Goal: Task Accomplishment & Management: Use online tool/utility

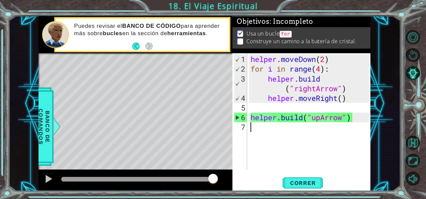
click at [288, 132] on div "helper . moveDown ( 2 ) for i in range ( 4 ) : helper . build ( "rightArrow" ) …" at bounding box center [310, 122] width 123 height 136
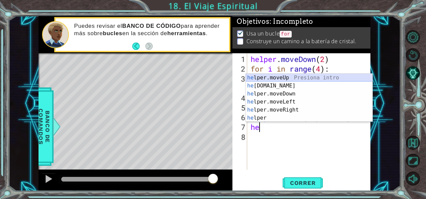
click at [279, 75] on div "he lper.moveUp Presiona intro he [DOMAIN_NAME] Presiona intro he lper.moveDown …" at bounding box center [309, 106] width 127 height 64
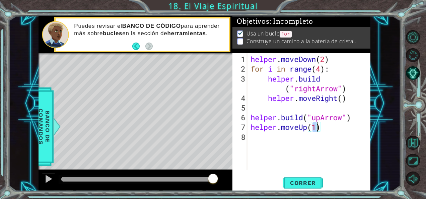
scroll to position [0, 3]
click at [302, 179] on button "Correr" at bounding box center [303, 183] width 40 height 14
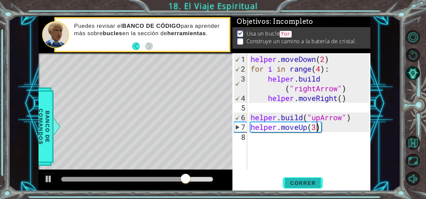
type textarea "helper.moveUp(3)"
click at [310, 180] on span "Correr" at bounding box center [302, 183] width 39 height 7
click at [305, 141] on div "helper . moveDown ( 2 ) for i in range ( 4 ) : helper . build ( "rightArrow" ) …" at bounding box center [310, 122] width 123 height 136
click at [315, 128] on div "helper . moveDown ( 2 ) for i in range ( 4 ) : helper . build ( "rightArrow" ) …" at bounding box center [310, 122] width 123 height 136
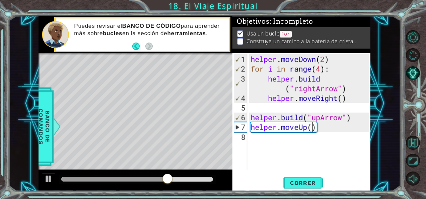
type textarea "helper.moveUp(1)"
click at [262, 143] on div "helper . moveDown ( 2 ) for i in range ( 4 ) : helper . build ( "rightArrow" ) …" at bounding box center [310, 122] width 123 height 136
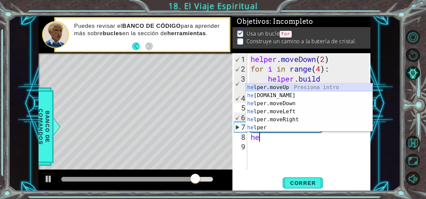
click at [281, 88] on div "he lper.moveUp Presiona intro he [DOMAIN_NAME] Presiona intro he lper.moveDown …" at bounding box center [309, 115] width 127 height 64
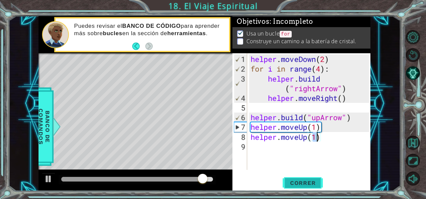
type textarea "helper.moveUp(1)"
click at [307, 184] on span "Correr" at bounding box center [302, 183] width 39 height 7
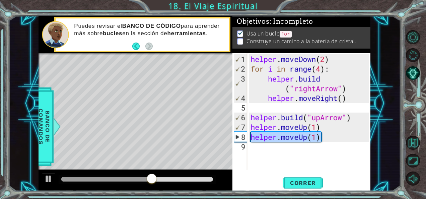
drag, startPoint x: 330, startPoint y: 139, endPoint x: 250, endPoint y: 135, distance: 79.9
click at [250, 135] on div "helper . moveDown ( 2 ) for i in range ( 4 ) : helper . build ( "rightArrow" ) …" at bounding box center [310, 122] width 123 height 136
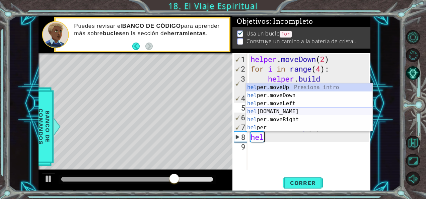
click at [275, 111] on div "hel per.moveUp Presiona intro hel per.moveDown Presiona intro hel per.moveLeft …" at bounding box center [309, 115] width 127 height 64
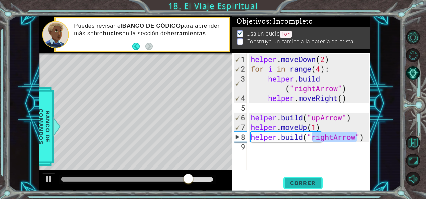
click at [308, 184] on span "Correr" at bounding box center [302, 183] width 39 height 7
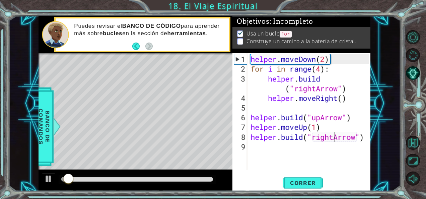
click at [333, 136] on div "helper . moveDown ( 2 ) for i in range ( 4 ) : helper . build ( "rightArrow" ) …" at bounding box center [310, 122] width 123 height 136
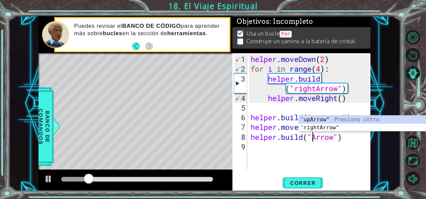
scroll to position [0, 3]
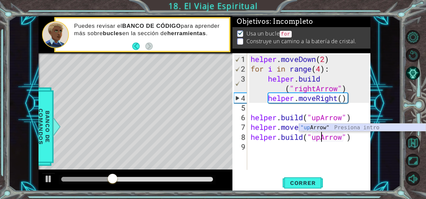
click at [333, 125] on div ""up Arrow" Presiona intro" at bounding box center [362, 136] width 127 height 24
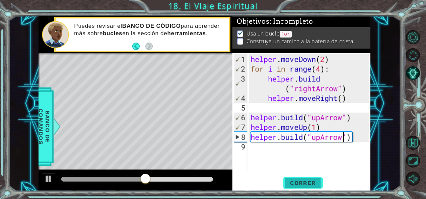
type textarea "[DOMAIN_NAME]("upArrow")"
click at [294, 186] on span "Correr" at bounding box center [302, 183] width 39 height 7
click at [297, 158] on div "helper . moveDown ( 2 ) for i in range ( 4 ) : helper . build ( "rightArrow" ) …" at bounding box center [310, 122] width 123 height 136
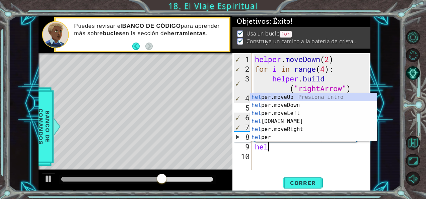
scroll to position [0, 0]
click at [293, 94] on div "hel per.moveUp Presiona intro hel per.moveDown Presiona intro hel per.moveLeft …" at bounding box center [313, 125] width 127 height 64
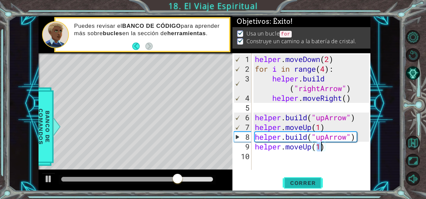
type textarea "helper.moveUp(1)"
click at [295, 181] on span "Correr" at bounding box center [302, 183] width 39 height 7
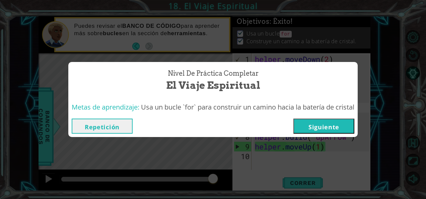
click at [345, 127] on button "Siguiente" at bounding box center [323, 126] width 61 height 15
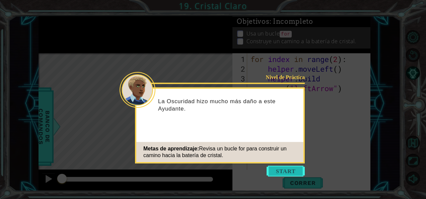
click at [281, 168] on button "Start" at bounding box center [286, 171] width 38 height 11
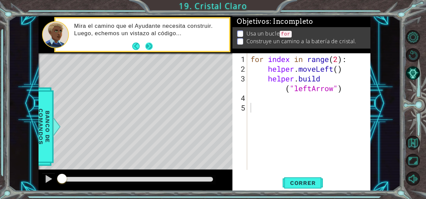
click at [145, 44] on button "Next" at bounding box center [148, 46] width 9 height 9
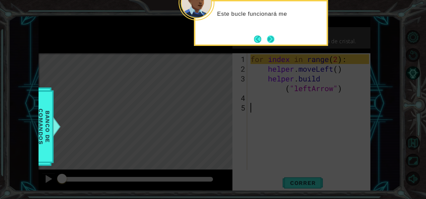
click at [273, 41] on button "Next" at bounding box center [270, 39] width 7 height 7
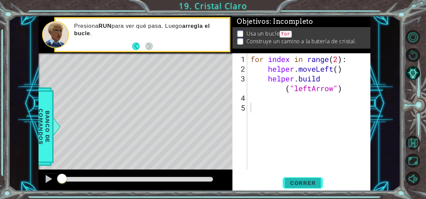
click at [302, 184] on span "Correr" at bounding box center [302, 183] width 39 height 7
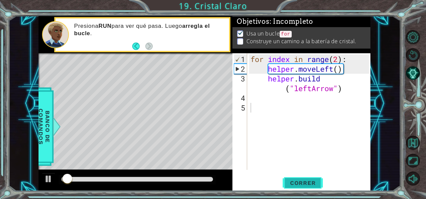
click at [301, 183] on span "Correr" at bounding box center [302, 183] width 39 height 7
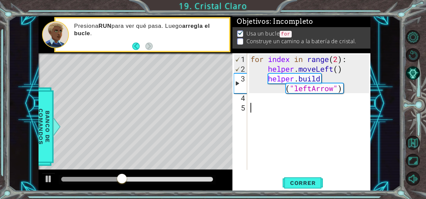
click at [281, 98] on div "for index in range ( 2 ) : helper . moveLeft ( ) helper . build ( "leftArrow" )" at bounding box center [310, 122] width 123 height 136
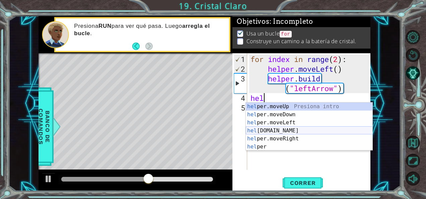
click at [285, 130] on div "hel per.moveUp Presiona intro hel per.moveDown Presiona intro hel per.moveLeft …" at bounding box center [309, 135] width 127 height 64
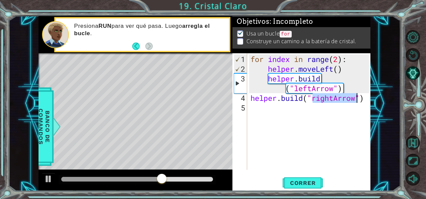
click at [333, 97] on div "for index in range ( 2 ) : helper . moveLeft ( ) helper . build ( "leftArrow" )…" at bounding box center [309, 111] width 120 height 117
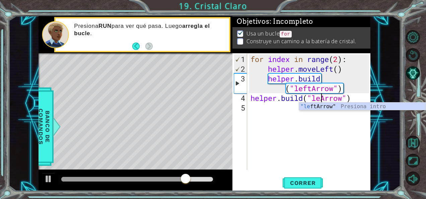
scroll to position [0, 3]
type textarea "[DOMAIN_NAME]("leftArrow")"
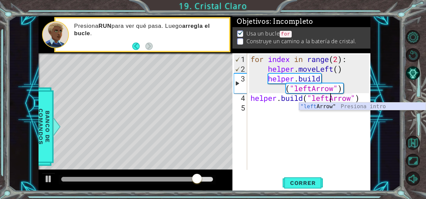
click at [313, 109] on div ""left Arrow" Presiona intro" at bounding box center [362, 115] width 127 height 24
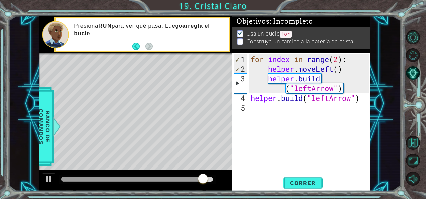
click at [311, 109] on div "for index in range ( 2 ) : helper . moveLeft ( ) helper . build ( "leftArrow" )…" at bounding box center [310, 122] width 123 height 136
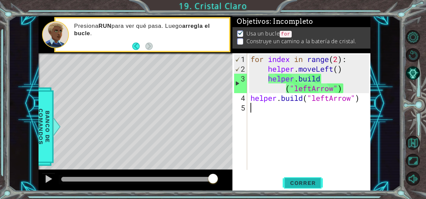
click at [306, 180] on span "Correr" at bounding box center [302, 183] width 39 height 7
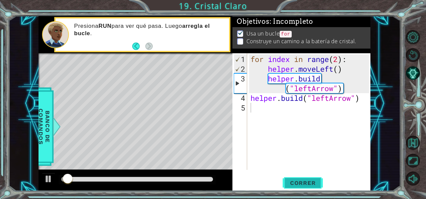
click at [306, 180] on span "Correr" at bounding box center [302, 183] width 39 height 7
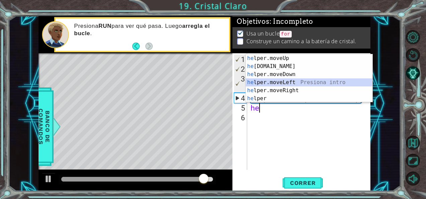
click at [299, 83] on div "he lper.moveUp Presiona intro he [DOMAIN_NAME] Presiona intro he lper.moveDown …" at bounding box center [309, 86] width 127 height 64
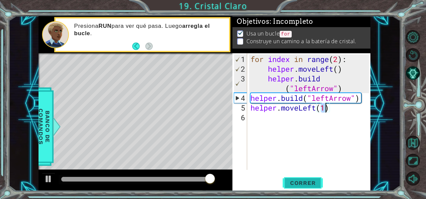
type textarea "helper.moveLeft(1)"
click at [293, 182] on span "Correr" at bounding box center [302, 183] width 39 height 7
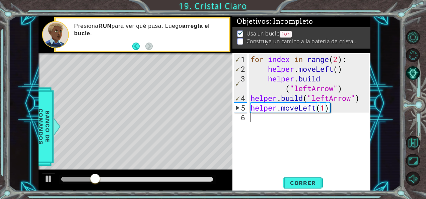
click at [263, 119] on div "for index in range ( 2 ) : helper . moveLeft ( ) helper . build ( "leftArrow" )…" at bounding box center [310, 122] width 123 height 136
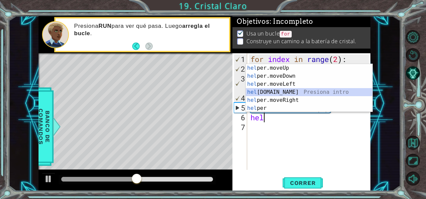
click at [287, 90] on div "hel per.moveUp Presiona intro hel per.moveDown Presiona intro hel per.moveLeft …" at bounding box center [309, 96] width 127 height 64
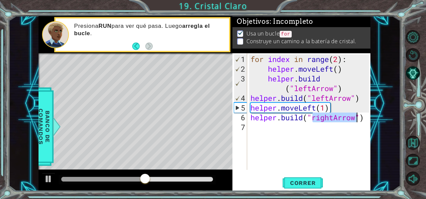
click at [332, 115] on div "for index in range ( 2 ) : helper . moveLeft ( ) helper . build ( "leftArrow" )…" at bounding box center [309, 111] width 120 height 117
click at [332, 115] on div "for index in range ( 2 ) : helper . moveLeft ( ) helper . build ( "leftArrow" )…" at bounding box center [310, 122] width 123 height 136
click at [334, 117] on div "for index in range ( 2 ) : helper . moveLeft ( ) helper . build ( "leftArrow" )…" at bounding box center [310, 122] width 123 height 136
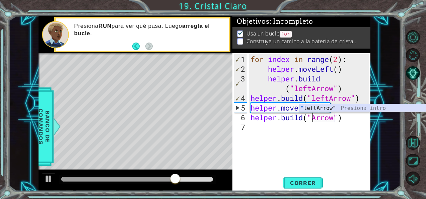
click at [328, 107] on div "" leftArrow" Presiona intro" at bounding box center [362, 116] width 127 height 24
type textarea "[DOMAIN_NAME]("leftArrow")"
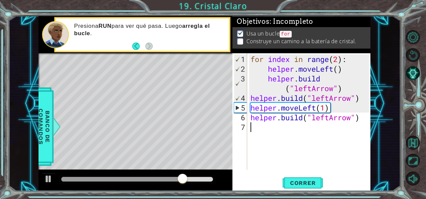
click at [326, 126] on div "for index in range ( 2 ) : helper . moveLeft ( ) helper . build ( "leftArrow" )…" at bounding box center [310, 122] width 123 height 136
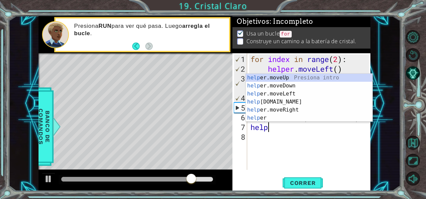
scroll to position [0, 1]
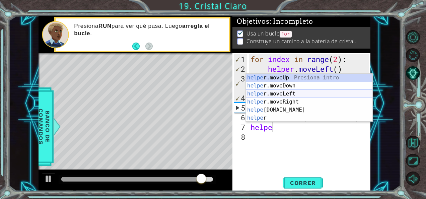
click at [287, 94] on div "helpe [PERSON_NAME]moveUp Presiona intro helpe r.moveDown Presiona intro helpe …" at bounding box center [309, 106] width 127 height 64
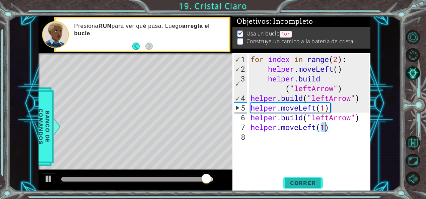
type textarea "helper.moveLeft(1)"
click at [304, 178] on button "Correr" at bounding box center [303, 183] width 40 height 14
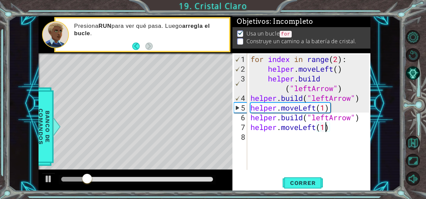
click at [277, 136] on div "for index in range ( 2 ) : helper . moveLeft ( ) helper . build ( "leftArrow" )…" at bounding box center [310, 122] width 123 height 136
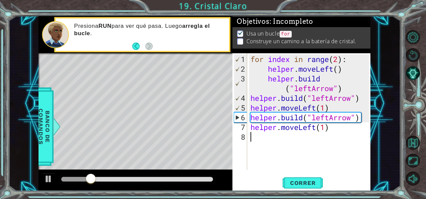
type textarea "e"
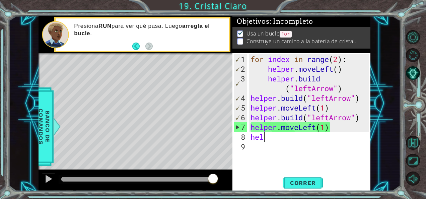
click at [312, 140] on div "for index in range ( 2 ) : helper . moveLeft ( ) helper . build ( "leftArrow" )…" at bounding box center [310, 122] width 123 height 136
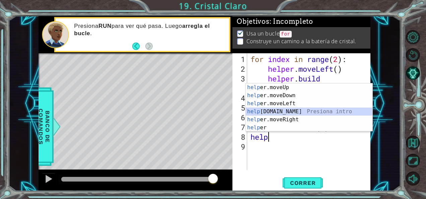
click at [285, 108] on div "help er.moveUp Presiona intro help er.moveDown Presiona intro help er.moveLeft …" at bounding box center [309, 115] width 127 height 64
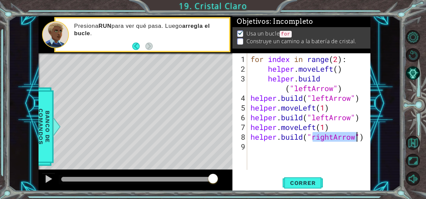
click at [334, 135] on div "for index in range ( 2 ) : helper . moveLeft ( ) helper . build ( "leftArrow" )…" at bounding box center [309, 111] width 120 height 117
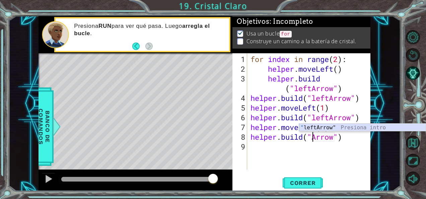
click at [358, 127] on div "" leftArrow" Presiona intro" at bounding box center [362, 136] width 127 height 24
type textarea "[DOMAIN_NAME]("leftArrow")"
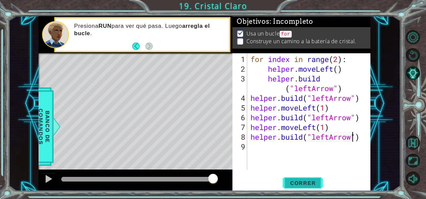
click at [306, 180] on span "Correr" at bounding box center [302, 183] width 39 height 7
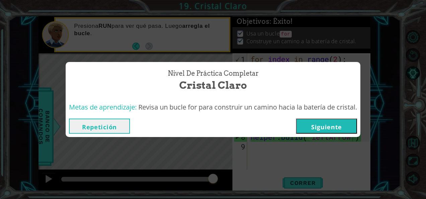
click at [344, 127] on button "Siguiente" at bounding box center [326, 126] width 61 height 15
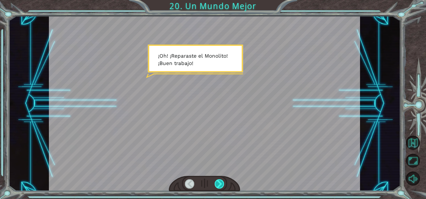
click at [216, 184] on div at bounding box center [219, 183] width 9 height 9
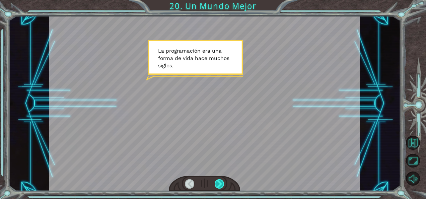
click at [216, 184] on div at bounding box center [219, 183] width 9 height 9
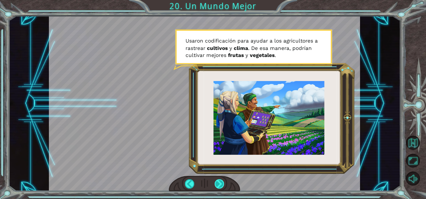
click at [216, 184] on div at bounding box center [219, 183] width 9 height 9
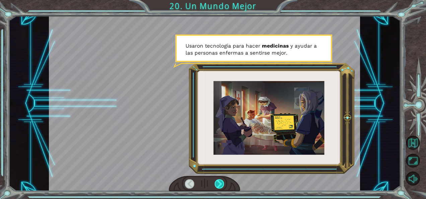
click at [216, 184] on div at bounding box center [219, 183] width 9 height 9
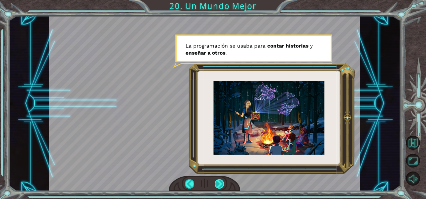
click at [219, 185] on div at bounding box center [219, 183] width 9 height 9
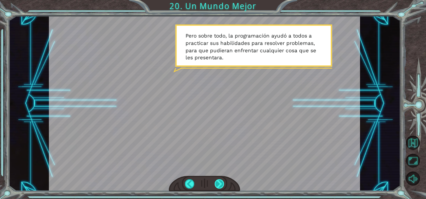
click at [221, 184] on div at bounding box center [219, 183] width 9 height 9
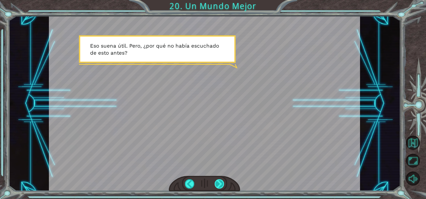
click at [219, 183] on div at bounding box center [219, 183] width 9 height 9
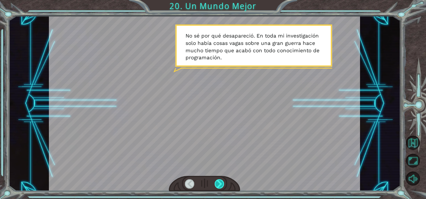
click at [217, 184] on div at bounding box center [219, 183] width 9 height 9
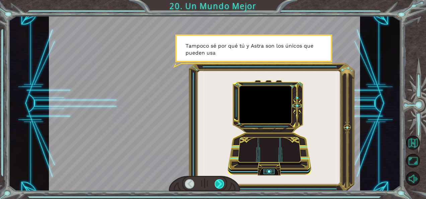
click at [217, 184] on div at bounding box center [219, 183] width 9 height 9
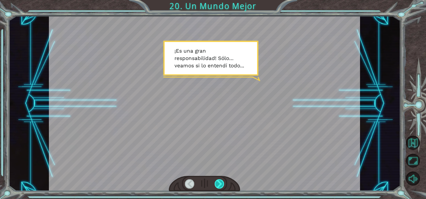
click at [220, 185] on div at bounding box center [219, 183] width 9 height 9
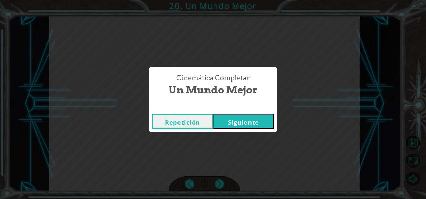
click at [243, 115] on button "Siguiente" at bounding box center [243, 121] width 61 height 15
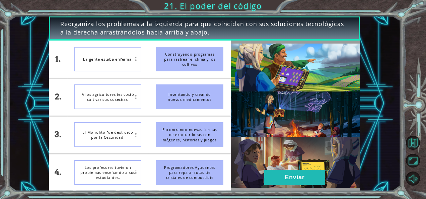
drag, startPoint x: 214, startPoint y: 94, endPoint x: 169, endPoint y: 81, distance: 47.7
click at [169, 81] on li "Inventando y creando nuevos medicamentos" at bounding box center [190, 96] width 82 height 37
click at [196, 93] on div "Inventando y creando nuevos medicamentos" at bounding box center [189, 96] width 67 height 25
drag, startPoint x: 188, startPoint y: 93, endPoint x: 134, endPoint y: 66, distance: 60.4
click at [134, 66] on div "1. 2. 3. 4. La gente estaba enferma. A los agricultores les costó cultivar sus …" at bounding box center [140, 116] width 182 height 150
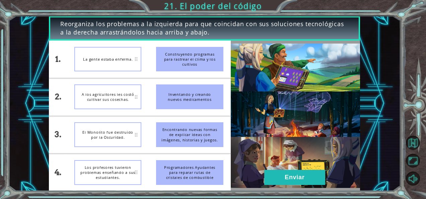
click at [111, 49] on div "La gente estaba enferma." at bounding box center [107, 59] width 67 height 25
click at [171, 90] on div "Inventando y creando nuevos medicamentos" at bounding box center [189, 96] width 67 height 25
click at [136, 59] on div "La gente estaba enferma." at bounding box center [107, 59] width 67 height 25
drag, startPoint x: 219, startPoint y: 98, endPoint x: 214, endPoint y: 65, distance: 33.3
click at [214, 65] on ul "Construyendo programas para rastrear el clima y los cultivos Inventando y crean…" at bounding box center [190, 116] width 82 height 150
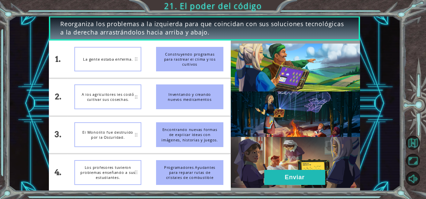
drag, startPoint x: 198, startPoint y: 100, endPoint x: 195, endPoint y: 71, distance: 29.0
click at [195, 71] on ul "Construyendo programas para rastrear el clima y los cultivos Inventando y crean…" at bounding box center [190, 116] width 82 height 150
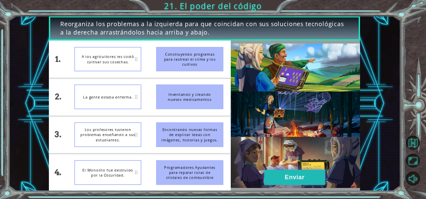
click at [295, 173] on button "Enviar" at bounding box center [294, 177] width 61 height 15
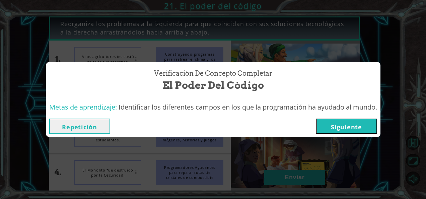
click at [347, 127] on button "Siguiente" at bounding box center [346, 126] width 61 height 15
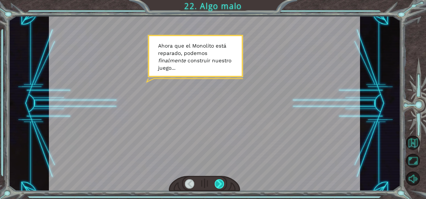
click at [219, 181] on div at bounding box center [219, 183] width 9 height 9
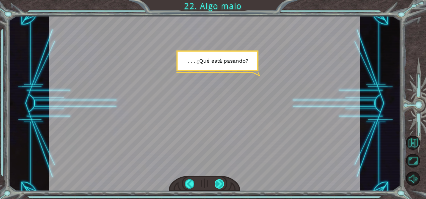
drag, startPoint x: 219, startPoint y: 181, endPoint x: 222, endPoint y: 184, distance: 4.5
click at [222, 184] on div at bounding box center [219, 183] width 9 height 9
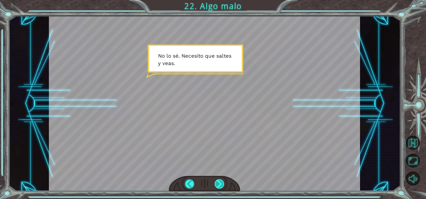
click at [216, 181] on div at bounding box center [219, 183] width 9 height 9
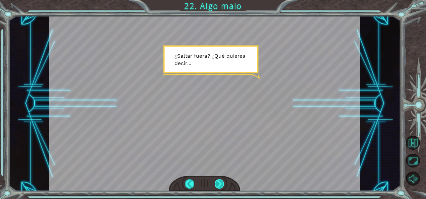
click at [217, 182] on div at bounding box center [219, 183] width 9 height 9
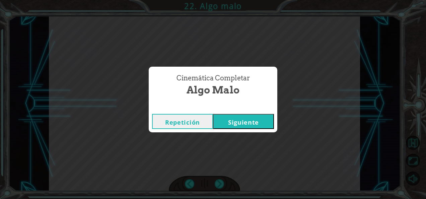
click at [251, 118] on button "Siguiente" at bounding box center [243, 121] width 61 height 15
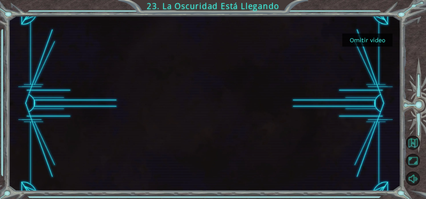
click at [360, 39] on button "Omitir video" at bounding box center [367, 40] width 50 height 13
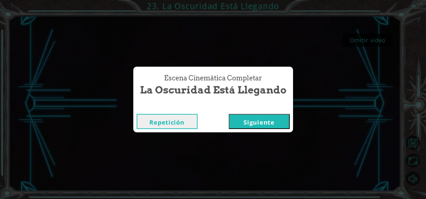
click at [172, 119] on button "Repetición" at bounding box center [167, 121] width 61 height 15
click at [267, 122] on button "Siguiente" at bounding box center [259, 121] width 61 height 15
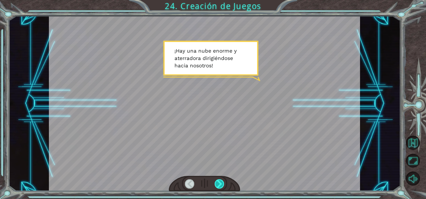
click at [215, 184] on div at bounding box center [219, 183] width 9 height 9
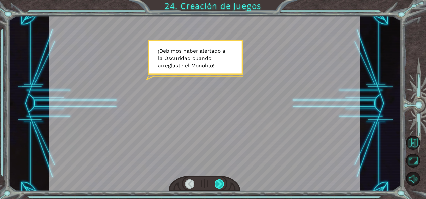
click at [220, 185] on div at bounding box center [219, 183] width 9 height 9
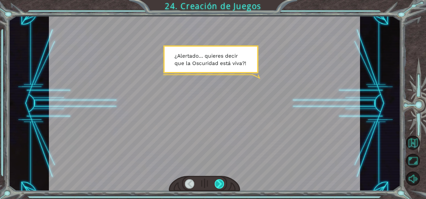
click at [220, 184] on div at bounding box center [219, 183] width 9 height 9
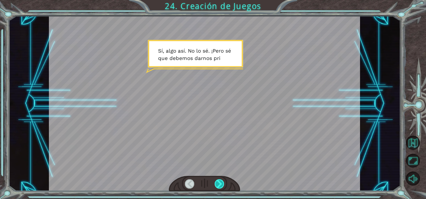
click at [220, 183] on div at bounding box center [219, 183] width 9 height 9
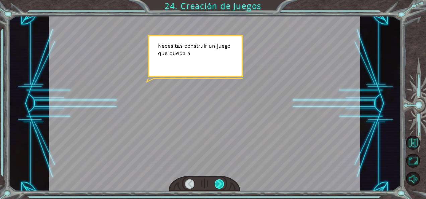
click at [221, 184] on div at bounding box center [219, 183] width 9 height 9
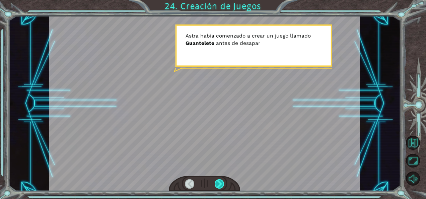
click at [220, 184] on div at bounding box center [219, 183] width 9 height 9
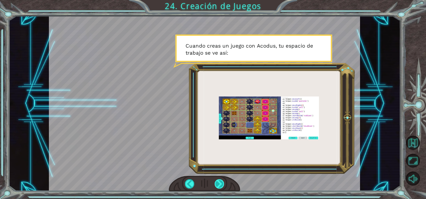
click at [224, 186] on div at bounding box center [219, 183] width 9 height 9
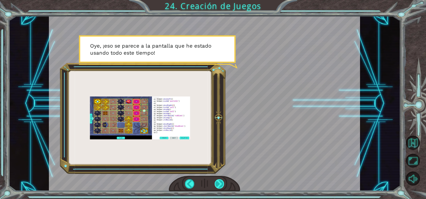
click at [220, 186] on div at bounding box center [219, 183] width 9 height 9
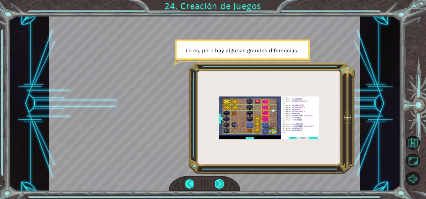
click at [220, 186] on div at bounding box center [219, 183] width 9 height 9
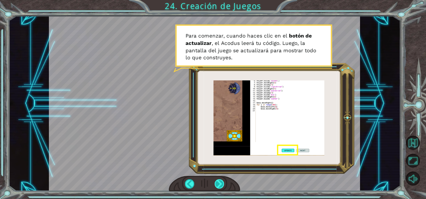
click at [220, 186] on div at bounding box center [219, 183] width 9 height 9
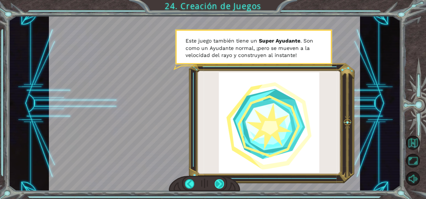
click at [219, 187] on div at bounding box center [219, 183] width 9 height 9
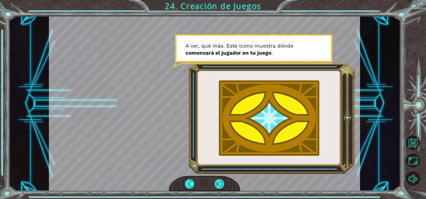
click at [220, 187] on div at bounding box center [219, 183] width 9 height 9
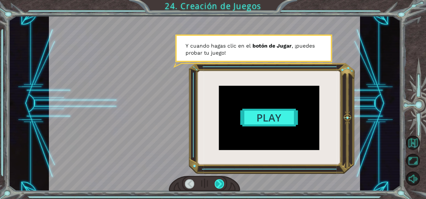
click at [220, 188] on div at bounding box center [219, 183] width 9 height 9
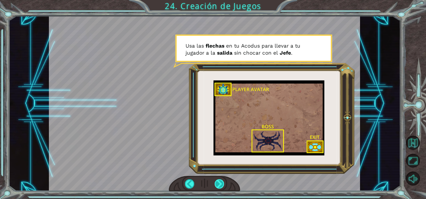
click at [220, 183] on div at bounding box center [219, 183] width 9 height 9
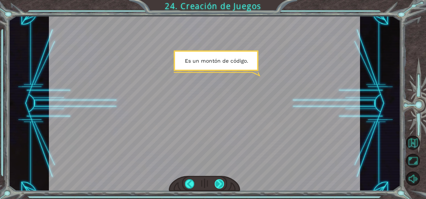
click at [220, 183] on div at bounding box center [219, 183] width 9 height 9
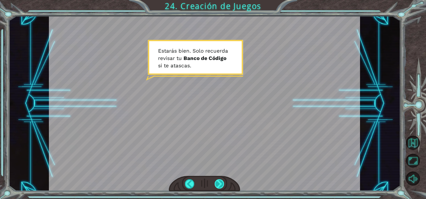
click at [220, 183] on div at bounding box center [219, 183] width 9 height 9
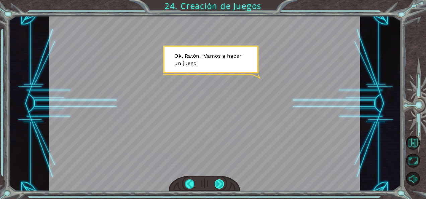
click at [220, 183] on div at bounding box center [219, 183] width 9 height 9
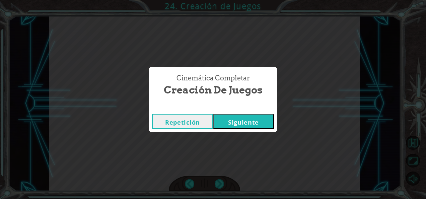
click at [244, 123] on button "Siguiente" at bounding box center [243, 121] width 61 height 15
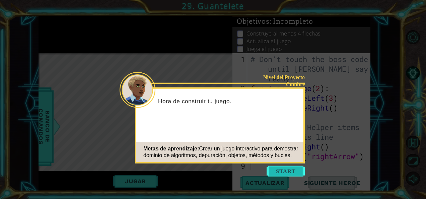
click at [279, 170] on button "Start" at bounding box center [286, 171] width 38 height 11
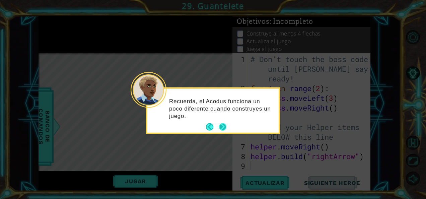
click at [223, 126] on button "Next" at bounding box center [222, 126] width 7 height 7
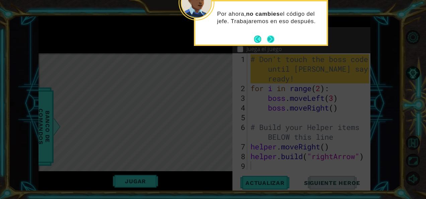
click at [273, 40] on button "Next" at bounding box center [271, 39] width 8 height 8
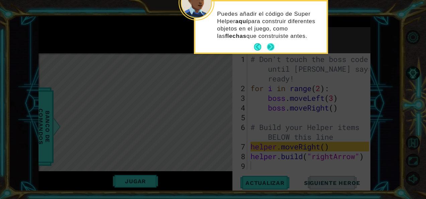
click at [268, 45] on button "Next" at bounding box center [270, 47] width 11 height 11
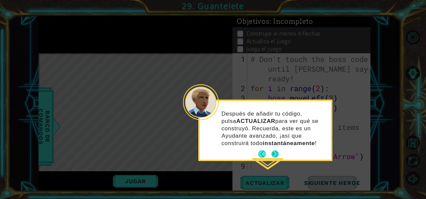
click at [275, 152] on button "Next" at bounding box center [275, 154] width 10 height 10
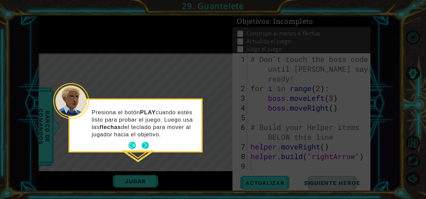
click at [147, 146] on button "Next" at bounding box center [145, 145] width 8 height 8
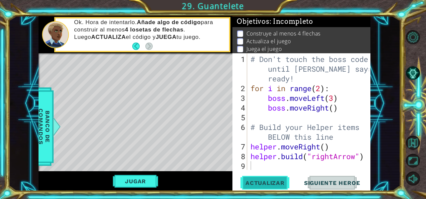
click at [263, 183] on span "Actualizar" at bounding box center [265, 183] width 53 height 7
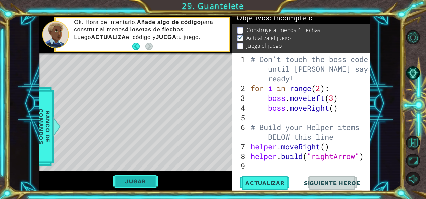
click at [142, 184] on button "Jugar" at bounding box center [135, 181] width 45 height 13
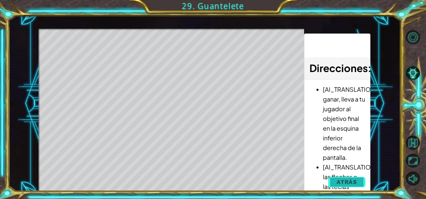
click at [338, 180] on span "Atrás" at bounding box center [347, 182] width 20 height 7
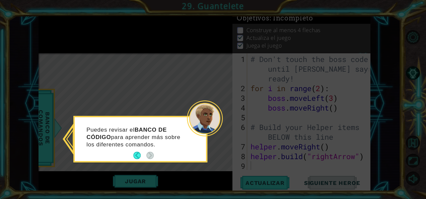
click at [180, 77] on icon at bounding box center [213, 99] width 426 height 199
click at [135, 152] on button "Back" at bounding box center [139, 155] width 13 height 7
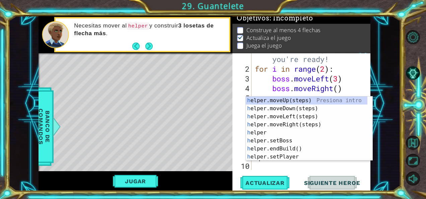
scroll to position [19, 0]
type textarea "he"
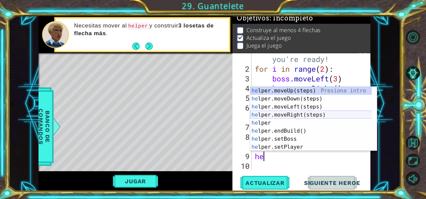
click at [295, 115] on div "he lper.moveUp(steps) Presiona intro he lper.moveDown(steps) Presiona intro he …" at bounding box center [311, 127] width 122 height 80
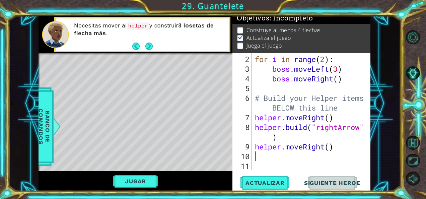
scroll to position [29, 0]
click at [329, 147] on div "for i in range ( 2 ) : boss . moveLeft ( 3 ) boss . moveRight ( ) # Build your …" at bounding box center [311, 122] width 114 height 136
click at [146, 179] on button "Jugar" at bounding box center [135, 181] width 45 height 13
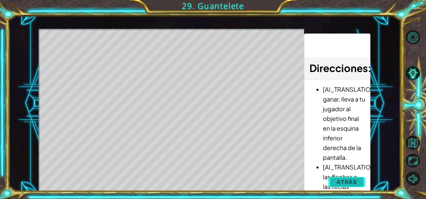
click at [346, 181] on span "Atrás" at bounding box center [347, 182] width 20 height 7
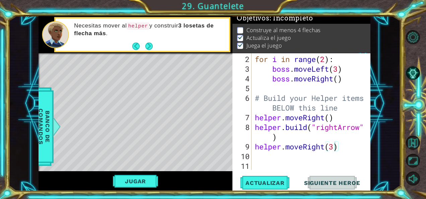
click at [332, 182] on span "Siguiente Heroe" at bounding box center [332, 183] width 70 height 7
click at [275, 182] on span "Actualizar" at bounding box center [265, 183] width 53 height 7
click at [149, 44] on button "Next" at bounding box center [149, 46] width 8 height 8
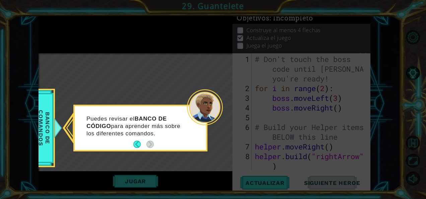
scroll to position [0, 0]
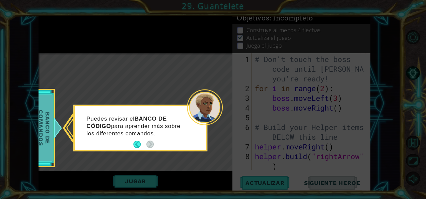
click at [54, 118] on div at bounding box center [58, 128] width 8 height 20
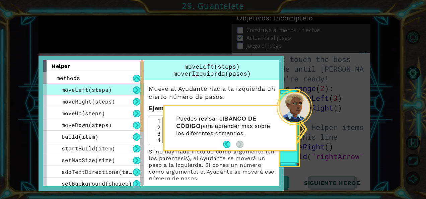
scroll to position [5, 0]
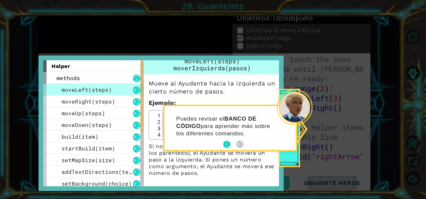
click at [226, 144] on button "Back" at bounding box center [229, 144] width 13 height 7
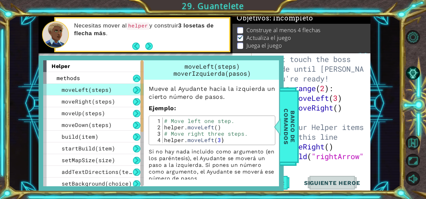
scroll to position [0, 0]
click at [116, 104] on div "moveRight(steps)" at bounding box center [93, 101] width 101 height 12
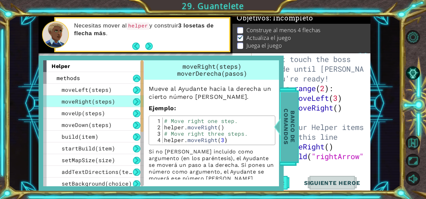
click at [291, 103] on span "Banco de comandos" at bounding box center [289, 126] width 17 height 69
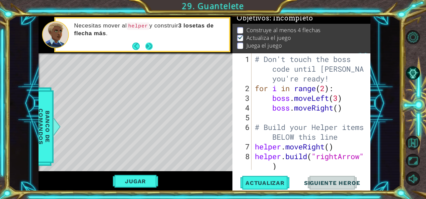
click at [149, 46] on button "Next" at bounding box center [149, 46] width 10 height 10
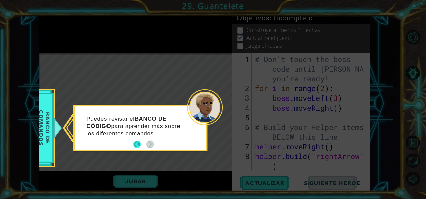
click at [135, 146] on button "Back" at bounding box center [139, 144] width 13 height 7
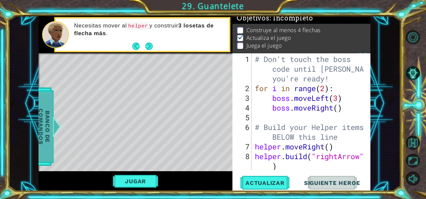
click at [45, 146] on span "Banco de comandos" at bounding box center [44, 126] width 17 height 69
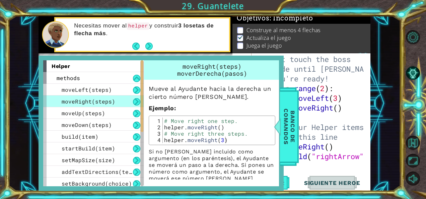
click at [176, 157] on p "Si no [PERSON_NAME] incluido como argumento (en los paréntesis), el Ayudante se…" at bounding box center [212, 165] width 127 height 34
click at [99, 111] on span "moveUp(steps)" at bounding box center [84, 113] width 44 height 7
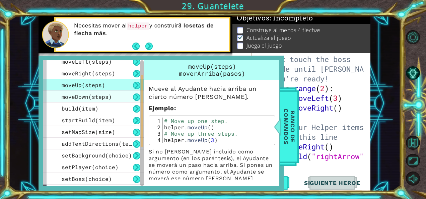
scroll to position [27, 0]
click at [122, 99] on div "moveDown(steps)" at bounding box center [93, 97] width 101 height 12
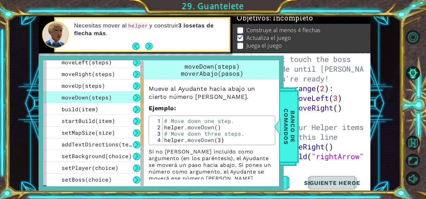
click at [136, 98] on button at bounding box center [136, 97] width 7 height 7
click at [136, 86] on button at bounding box center [136, 85] width 7 height 7
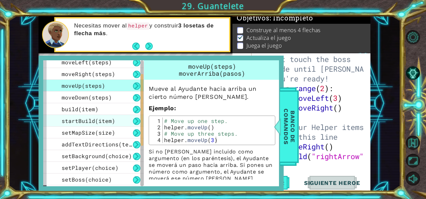
scroll to position [0, 0]
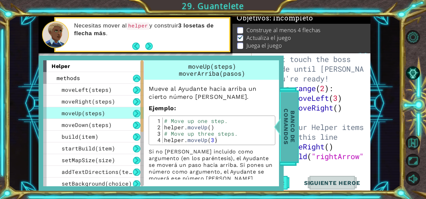
click at [293, 115] on span "Banco de comandos" at bounding box center [289, 126] width 17 height 69
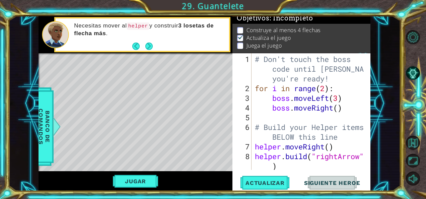
click at [285, 168] on div "# Don't touch the boss code until [PERSON_NAME] says you're ready! for i in ran…" at bounding box center [311, 131] width 114 height 155
click at [149, 43] on button "Next" at bounding box center [149, 47] width 8 height 8
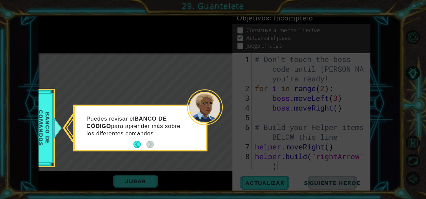
click at [135, 144] on button "Back" at bounding box center [139, 144] width 13 height 7
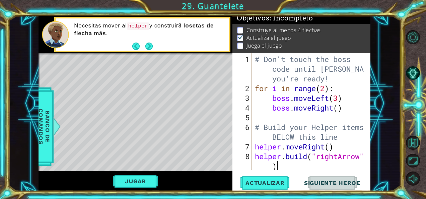
click at [270, 168] on div "# Don't touch the boss code until [PERSON_NAME] says you're ready! for i in ran…" at bounding box center [311, 131] width 114 height 155
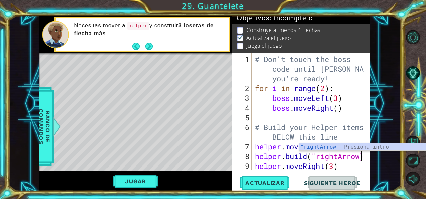
scroll to position [0, 5]
click at [333, 146] on div ""rightArrow " Presiona intro" at bounding box center [362, 155] width 127 height 24
type textarea "[DOMAIN_NAME]("rightArrow")"
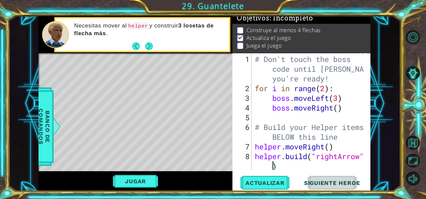
click at [298, 164] on div "# Don't touch the boss code until [PERSON_NAME] says you're ready! for i in ran…" at bounding box center [311, 131] width 114 height 155
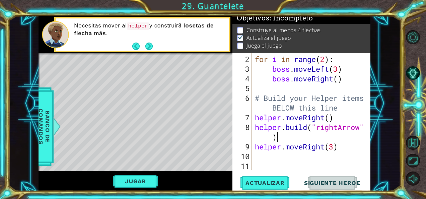
scroll to position [29, 0]
click at [132, 180] on button "Jugar" at bounding box center [135, 181] width 45 height 13
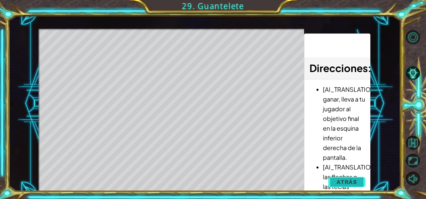
click at [345, 183] on span "Atrás" at bounding box center [347, 182] width 20 height 7
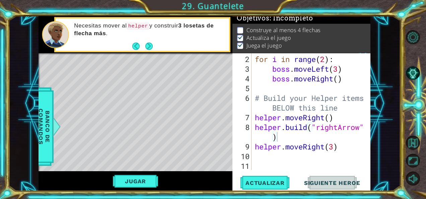
type textarea "helper.moveRight(3)"
drag, startPoint x: 291, startPoint y: 145, endPoint x: 293, endPoint y: 159, distance: 14.2
click at [293, 159] on div "for i in range ( 2 ) : boss . moveLeft ( 3 ) boss . moveRight ( ) # Build your …" at bounding box center [311, 122] width 114 height 136
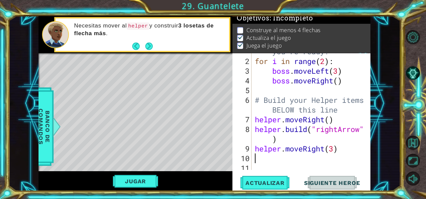
scroll to position [28, 0]
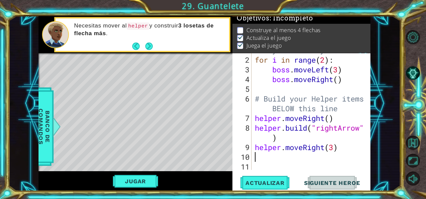
drag, startPoint x: 346, startPoint y: 154, endPoint x: 333, endPoint y: 154, distance: 13.4
click at [333, 154] on div "# Don't touch the boss code until [PERSON_NAME] says you're ready! for i in ran…" at bounding box center [311, 103] width 114 height 155
click at [345, 149] on div "# Don't touch the boss code until [PERSON_NAME] says you're ready! for i in ran…" at bounding box center [311, 103] width 114 height 155
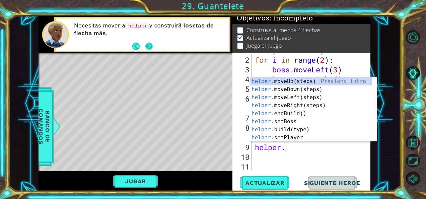
click at [152, 50] on button "Next" at bounding box center [148, 46] width 7 height 7
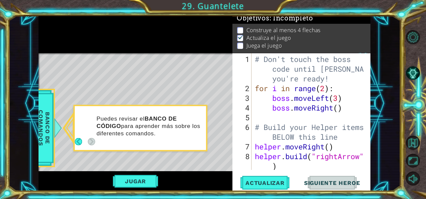
scroll to position [0, 0]
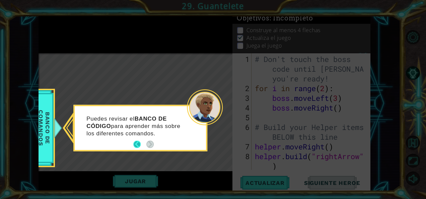
click at [134, 143] on button "Back" at bounding box center [139, 144] width 13 height 7
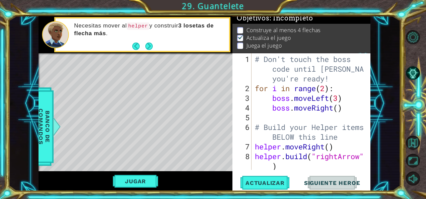
click at [294, 165] on div "# Don't touch the boss code until [PERSON_NAME] says you're ready! for i in ran…" at bounding box center [311, 131] width 114 height 155
type textarea "[DOMAIN_NAME]("rightArrow")"
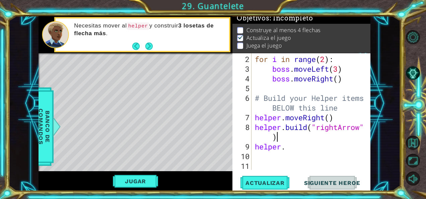
scroll to position [29, 0]
click at [306, 148] on div "for i in range ( 2 ) : boss . moveLeft ( 3 ) boss . moveRight ( ) # Build your …" at bounding box center [311, 122] width 114 height 136
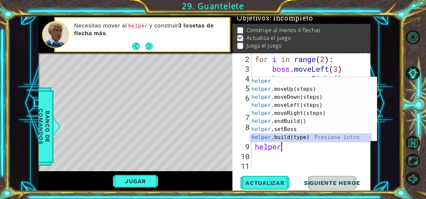
click at [303, 137] on div "helper Presiona intro helper .moveUp(steps) Presiona intro helper .moveDown(ste…" at bounding box center [311, 117] width 122 height 80
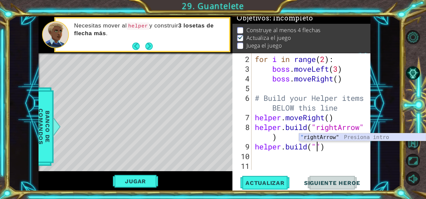
click at [330, 137] on div "" rightArrow" Presiona intro" at bounding box center [362, 145] width 127 height 24
type textarea "[DOMAIN_NAME]("rightArrow")"
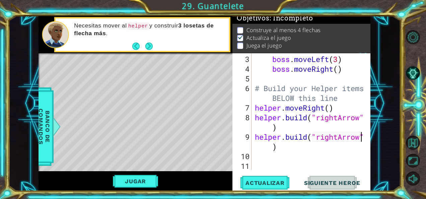
scroll to position [39, 0]
click at [311, 156] on div "boss . moveLeft ( 3 ) boss . moveRight ( ) # Build your Helper items BELOW this…" at bounding box center [311, 122] width 114 height 136
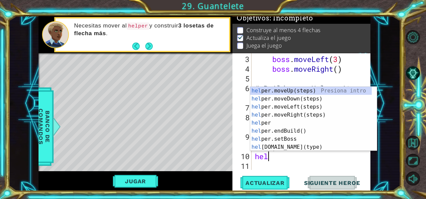
scroll to position [0, 0]
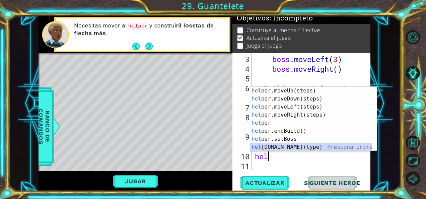
click at [302, 147] on div "hel per.moveUp(steps) Presiona intro hel per.moveDown(steps) Presiona intro hel…" at bounding box center [311, 127] width 122 height 80
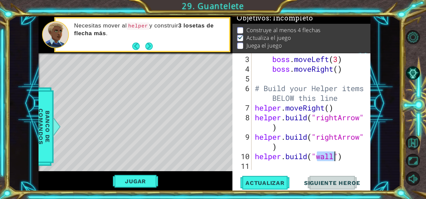
scroll to position [0, 3]
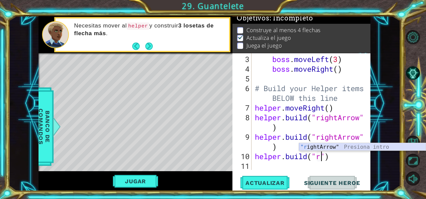
click at [331, 145] on div ""r ightArrow" Presiona intro" at bounding box center [362, 155] width 127 height 24
type textarea "[DOMAIN_NAME]("rightArrow")"
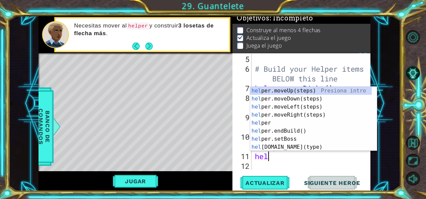
scroll to position [0, 0]
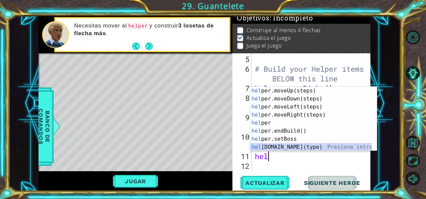
click at [309, 149] on div "hel per.moveUp(steps) Presiona intro hel per.moveDown(steps) Presiona intro hel…" at bounding box center [311, 127] width 122 height 80
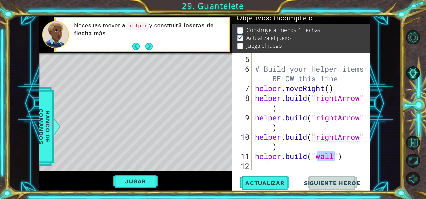
scroll to position [0, 3]
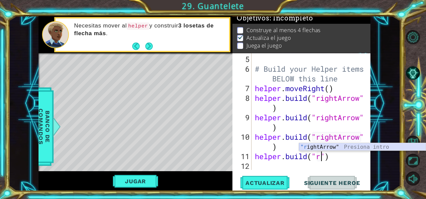
click at [327, 148] on div ""r ightArrow" Presiona intro" at bounding box center [362, 155] width 127 height 24
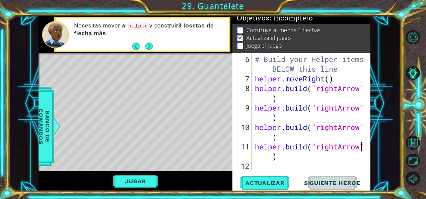
scroll to position [68, 0]
type textarea "[DOMAIN_NAME]("rightArrow")"
click at [141, 181] on button "Jugar" at bounding box center [135, 181] width 45 height 13
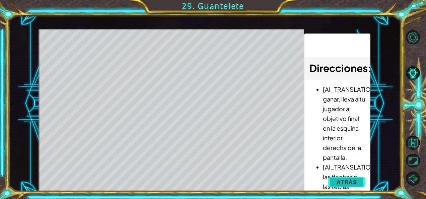
click at [347, 178] on button "Atrás" at bounding box center [346, 181] width 37 height 13
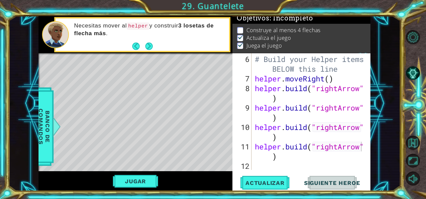
click at [324, 180] on span "Siguiente Heroe" at bounding box center [332, 183] width 70 height 7
click at [284, 157] on div "# Build your Helper items BELOW this line helper . moveRight ( ) helper . build…" at bounding box center [311, 127] width 114 height 146
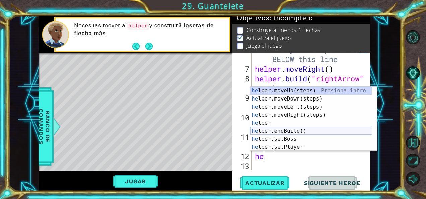
scroll to position [0, 0]
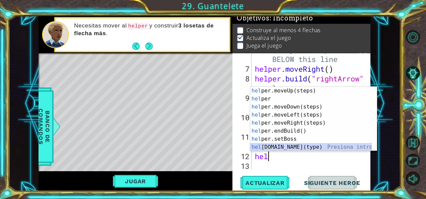
click at [311, 149] on div "hel per.moveUp(steps) Presiona intro hel per Presiona intro hel per.moveDown(st…" at bounding box center [311, 127] width 122 height 80
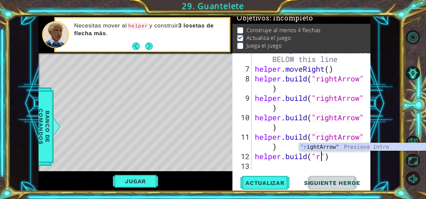
scroll to position [0, 3]
click at [345, 147] on div ""r ightArrow" Presiona intro" at bounding box center [362, 155] width 127 height 24
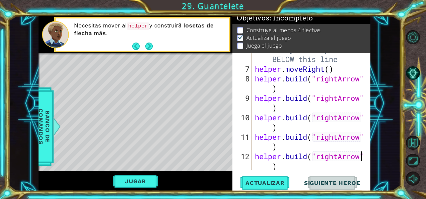
scroll to position [87, 0]
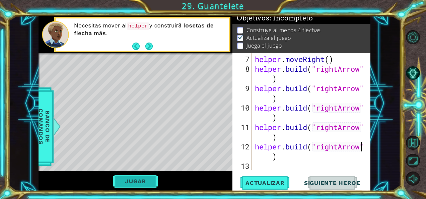
type textarea "[DOMAIN_NAME]("rightArrow")"
click at [153, 182] on button "Jugar" at bounding box center [135, 181] width 45 height 13
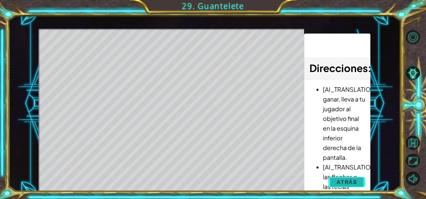
click at [343, 182] on span "Atrás" at bounding box center [347, 182] width 20 height 7
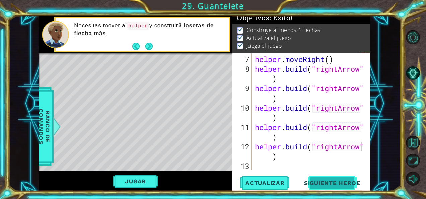
click at [322, 177] on button "Siguiente Heroe" at bounding box center [332, 184] width 70 height 14
click at [322, 177] on body "1 ההההההההההההההההההההההההההההההההההההההההההההההההההההההההההההההההההההההההההההה…" at bounding box center [213, 99] width 426 height 199
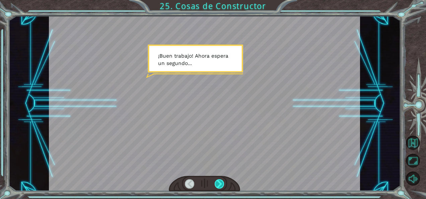
click at [220, 181] on div at bounding box center [219, 183] width 9 height 9
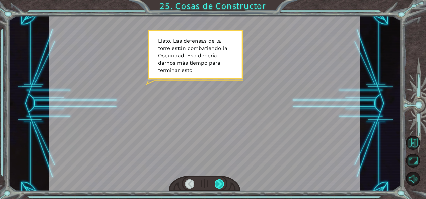
click at [220, 184] on div at bounding box center [219, 183] width 9 height 9
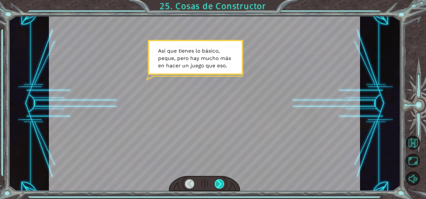
click at [222, 185] on div at bounding box center [219, 183] width 9 height 9
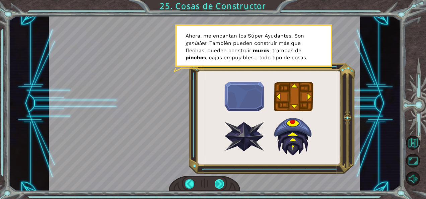
click at [218, 182] on div at bounding box center [219, 183] width 9 height 9
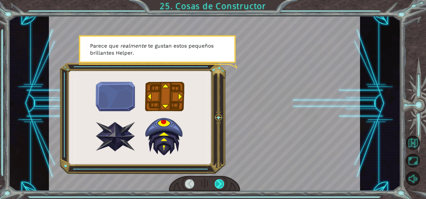
click at [220, 184] on div at bounding box center [219, 183] width 9 height 9
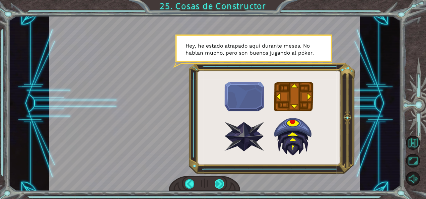
click at [220, 185] on div at bounding box center [219, 183] width 9 height 9
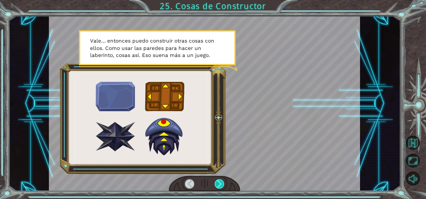
click at [221, 184] on div at bounding box center [219, 183] width 9 height 9
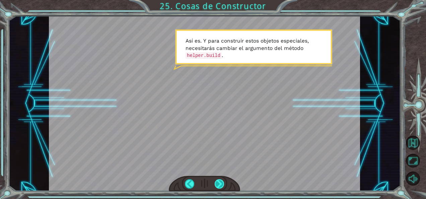
click at [223, 184] on div at bounding box center [219, 183] width 9 height 9
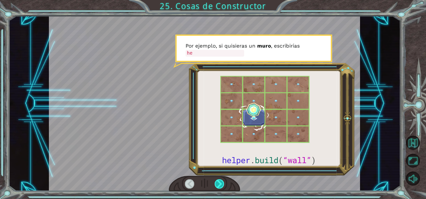
click at [223, 184] on div at bounding box center [219, 183] width 9 height 9
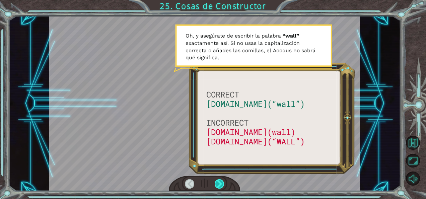
click at [220, 182] on div at bounding box center [219, 183] width 9 height 9
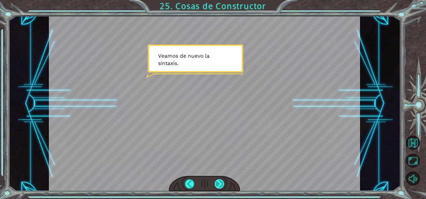
click at [217, 183] on div at bounding box center [219, 183] width 9 height 9
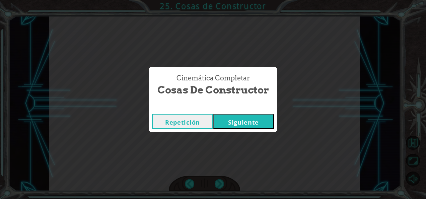
click at [231, 122] on button "Siguiente" at bounding box center [243, 121] width 61 height 15
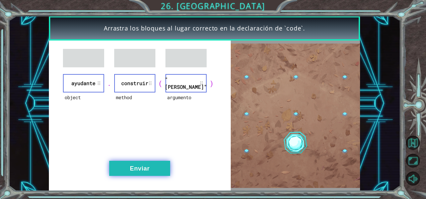
click at [141, 165] on button "Enviar" at bounding box center [139, 168] width 61 height 15
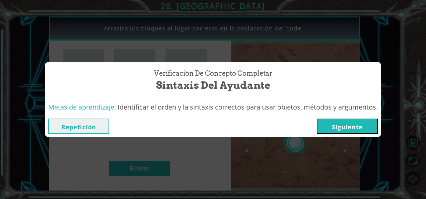
click at [343, 122] on button "Siguiente" at bounding box center [347, 126] width 61 height 15
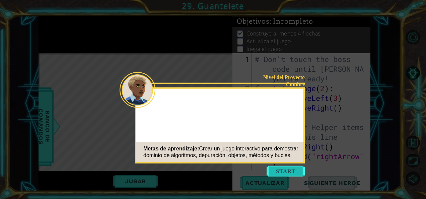
click at [286, 170] on button "Start" at bounding box center [286, 171] width 38 height 11
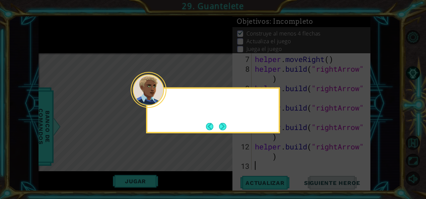
scroll to position [87, 0]
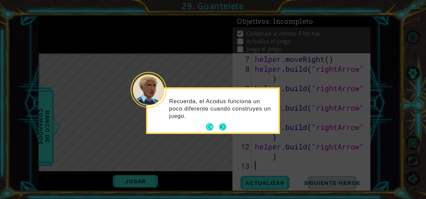
click at [226, 125] on button "Next" at bounding box center [222, 126] width 7 height 7
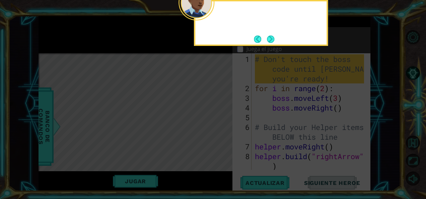
scroll to position [0, 0]
click at [227, 124] on icon at bounding box center [213, 99] width 426 height 199
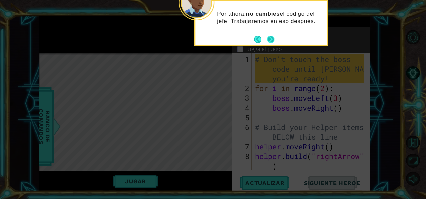
click at [271, 38] on button "Next" at bounding box center [271, 39] width 8 height 8
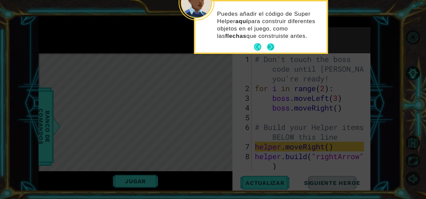
click at [271, 43] on button "Next" at bounding box center [271, 47] width 8 height 8
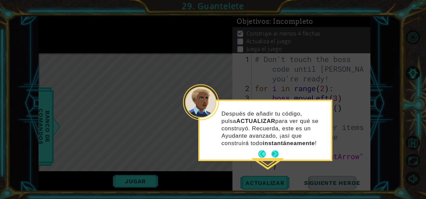
click at [273, 154] on button "Next" at bounding box center [275, 154] width 8 height 8
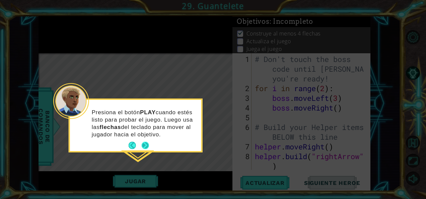
click at [145, 138] on p "Presiona el botón PLAY cuando estés listo para probar el juego. Luego usa las f…" at bounding box center [144, 123] width 105 height 29
click at [147, 145] on button "Next" at bounding box center [145, 146] width 8 height 8
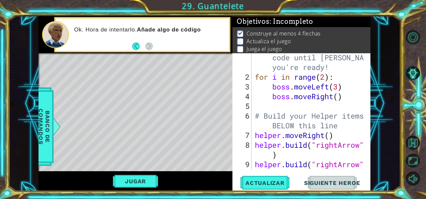
scroll to position [12, 0]
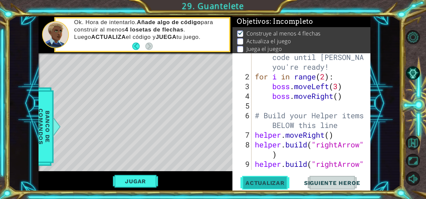
click at [270, 185] on span "Actualizar" at bounding box center [265, 183] width 53 height 7
click at [145, 177] on button "Jugar" at bounding box center [135, 181] width 45 height 13
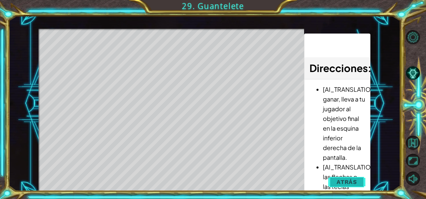
click at [340, 183] on span "Atrás" at bounding box center [347, 182] width 20 height 7
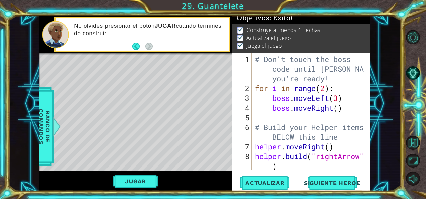
scroll to position [0, 0]
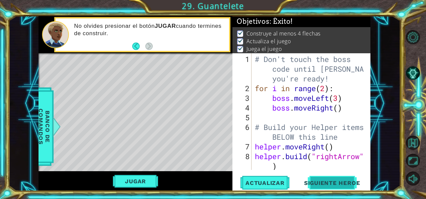
click at [335, 185] on span "Siguiente Heroe" at bounding box center [332, 184] width 70 height 7
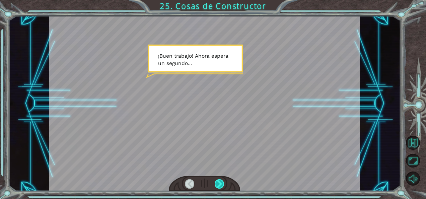
click at [216, 185] on div at bounding box center [219, 183] width 9 height 9
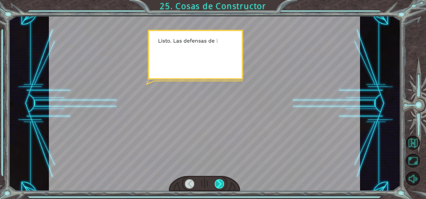
click at [222, 180] on div at bounding box center [219, 183] width 9 height 9
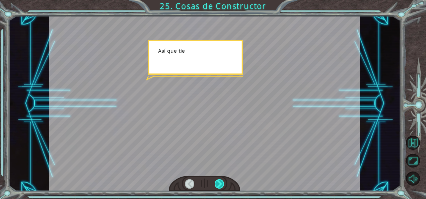
click at [222, 180] on div at bounding box center [219, 183] width 9 height 9
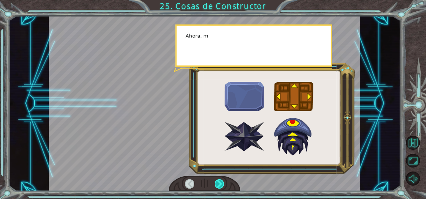
click at [222, 180] on div at bounding box center [219, 183] width 9 height 9
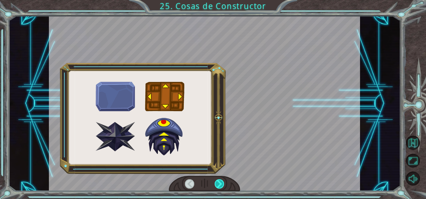
click at [222, 180] on div at bounding box center [219, 183] width 9 height 9
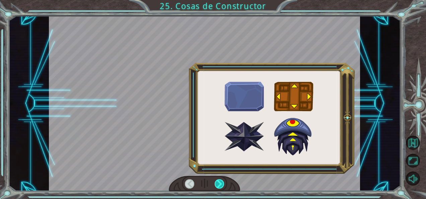
click at [222, 180] on div at bounding box center [219, 183] width 9 height 9
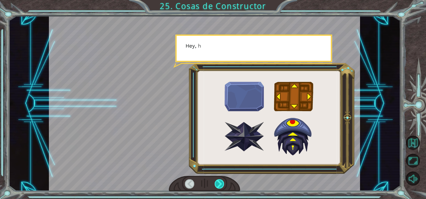
click at [222, 180] on div at bounding box center [219, 183] width 9 height 9
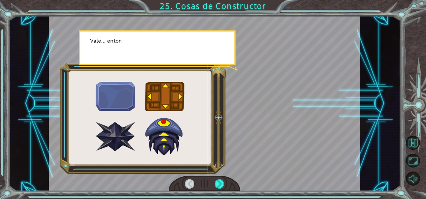
click at [225, 172] on div at bounding box center [205, 103] width 312 height 175
click at [216, 183] on div at bounding box center [219, 183] width 9 height 9
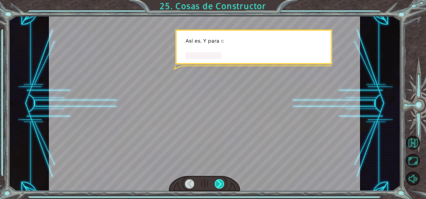
click at [216, 183] on div at bounding box center [219, 183] width 9 height 9
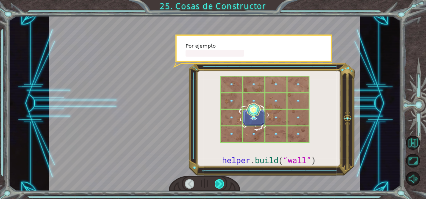
click at [216, 183] on div at bounding box center [219, 183] width 9 height 9
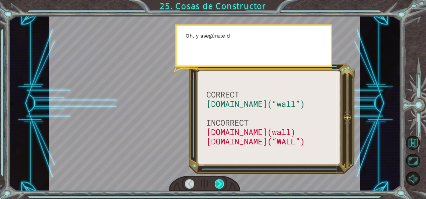
click at [216, 183] on div at bounding box center [219, 183] width 9 height 9
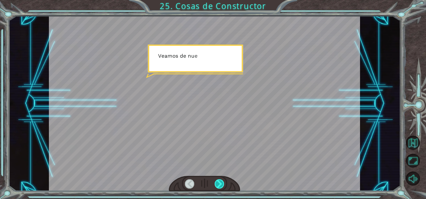
click at [216, 183] on div at bounding box center [219, 183] width 9 height 9
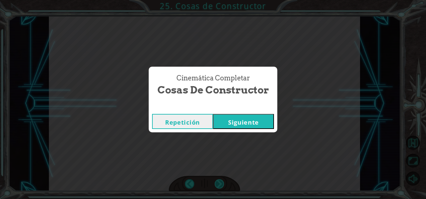
click at [218, 182] on div "Cinemática Completar Cosas de Constructor Repetición [GEOGRAPHIC_DATA]" at bounding box center [213, 99] width 426 height 199
click at [241, 127] on button "Siguiente" at bounding box center [243, 121] width 61 height 15
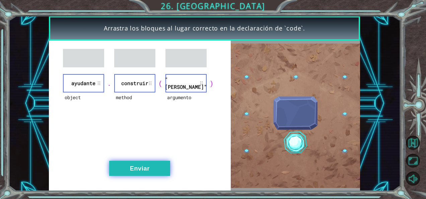
click at [159, 167] on button "Enviar" at bounding box center [139, 168] width 61 height 15
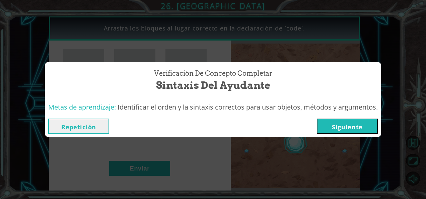
click at [331, 123] on button "Siguiente" at bounding box center [347, 126] width 61 height 15
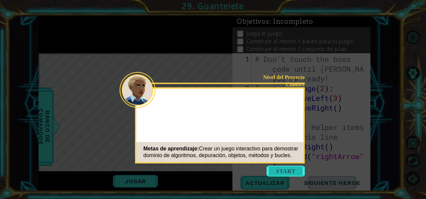
click at [297, 174] on button "Start" at bounding box center [286, 171] width 38 height 11
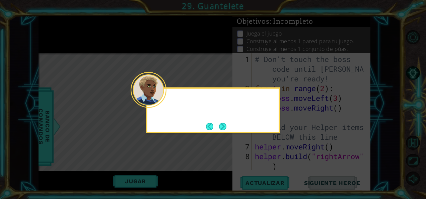
click at [168, 103] on div at bounding box center [212, 100] width 131 height 19
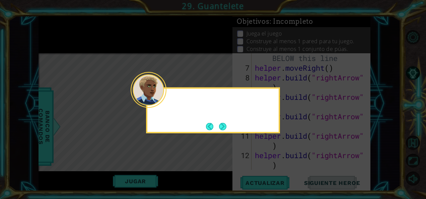
scroll to position [87, 0]
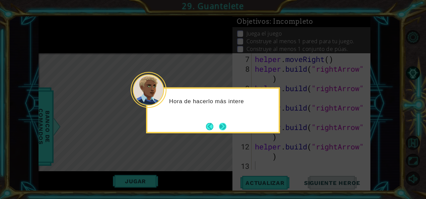
click at [226, 128] on button "Next" at bounding box center [223, 127] width 10 height 10
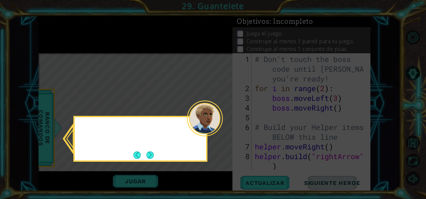
scroll to position [0, 0]
click at [153, 156] on button "Next" at bounding box center [149, 154] width 7 height 7
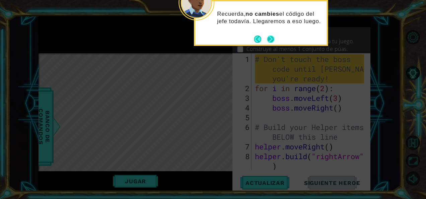
click at [272, 38] on button "Next" at bounding box center [271, 39] width 8 height 8
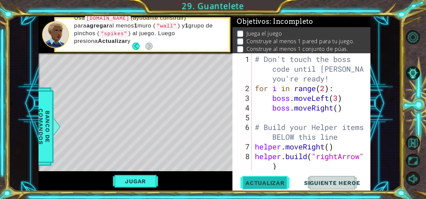
click at [276, 185] on span "Actualizar" at bounding box center [265, 183] width 53 height 7
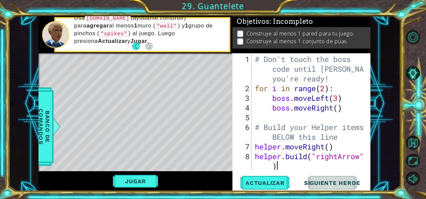
click at [297, 168] on div "# Don't touch the boss code until [PERSON_NAME] says you're ready! for i in ran…" at bounding box center [311, 136] width 114 height 165
type textarea "[DOMAIN_NAME]("rightArrow")"
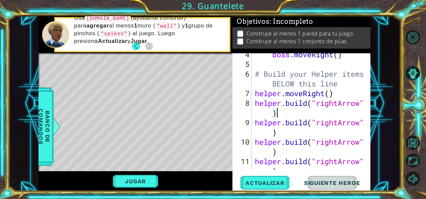
scroll to position [87, 0]
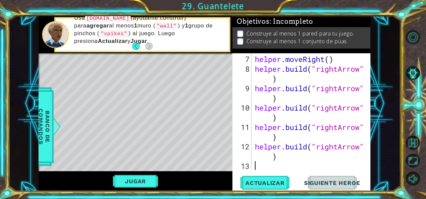
click at [309, 161] on div "helper . moveRight ( ) helper . build ( "rightArrow" ) helper . build ( "rightA…" at bounding box center [311, 122] width 114 height 136
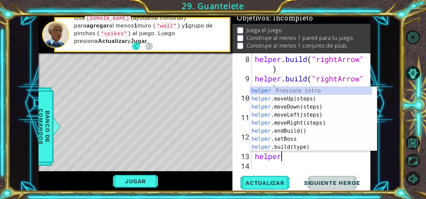
scroll to position [0, 1]
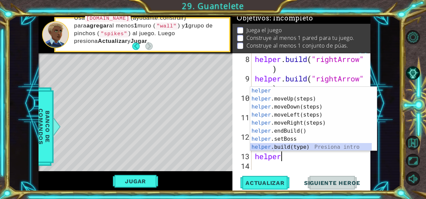
click at [297, 147] on div "helper Presiona intro helper .moveUp(steps) Presiona intro helper .moveDown(ste…" at bounding box center [311, 127] width 122 height 80
type textarea "[DOMAIN_NAME]("wall")"
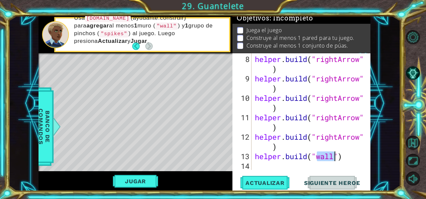
click at [328, 167] on div "helper . build ( "rightArrow" ) helper . build ( "rightArrow" ) helper . build …" at bounding box center [311, 127] width 114 height 146
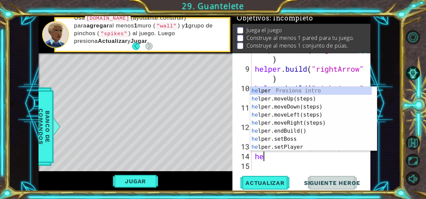
scroll to position [0, 0]
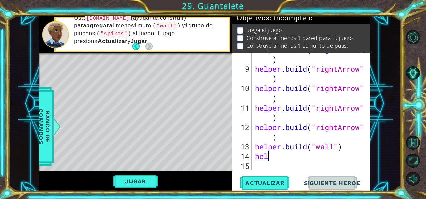
click at [322, 152] on div "helper . build ( "rightArrow" ) helper . build ( "rightArrow" ) helper . build …" at bounding box center [311, 118] width 114 height 146
click at [309, 154] on div "helper . build ( "rightArrow" ) helper . build ( "rightArrow" ) helper . build …" at bounding box center [311, 118] width 114 height 146
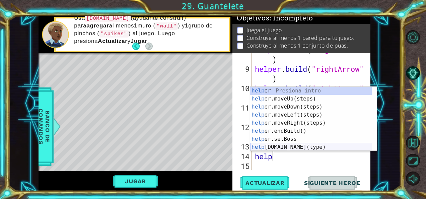
click at [310, 145] on div "help er Presiona intro help er.moveUp(steps) Presiona intro help er.moveDown(st…" at bounding box center [311, 127] width 122 height 80
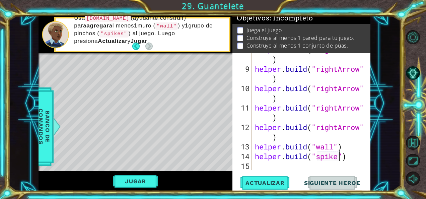
scroll to position [0, 4]
click at [271, 182] on span "Actualizar" at bounding box center [265, 183] width 53 height 7
click at [144, 180] on button "Jugar" at bounding box center [135, 181] width 45 height 13
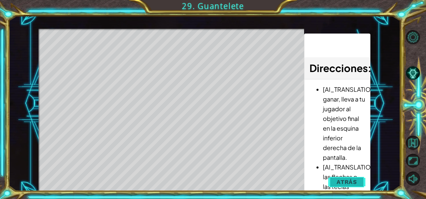
click at [344, 182] on span "Atrás" at bounding box center [347, 182] width 20 height 7
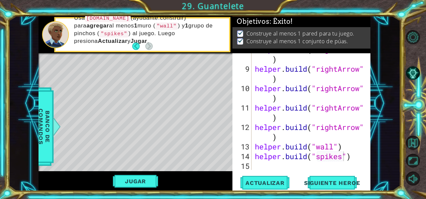
scroll to position [107, 0]
click at [320, 187] on button "Siguiente Heroe" at bounding box center [332, 184] width 70 height 14
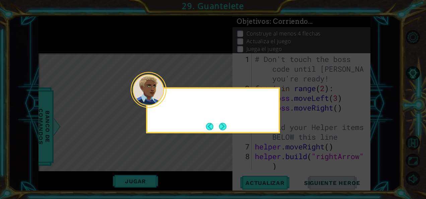
scroll to position [0, 0]
click at [224, 127] on button "Next" at bounding box center [223, 126] width 8 height 8
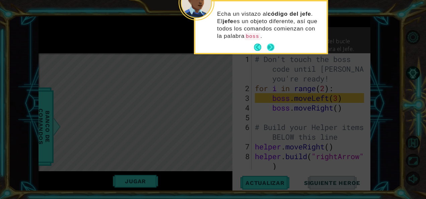
click at [273, 47] on button "Next" at bounding box center [271, 47] width 8 height 8
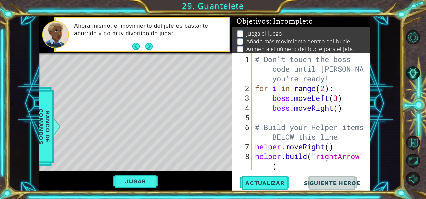
click at [156, 41] on div "Ahora mismo, el movimiento del jefe es bastante aburrido y no muy divertido de …" at bounding box center [149, 34] width 160 height 31
click at [150, 43] on button "Next" at bounding box center [149, 47] width 8 height 8
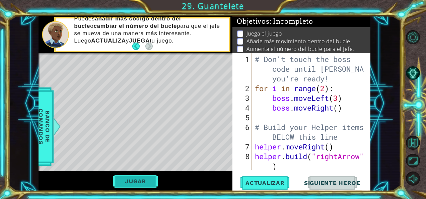
click at [134, 184] on button "Jugar" at bounding box center [135, 181] width 45 height 13
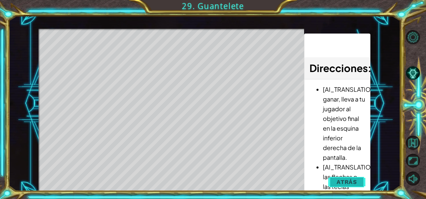
click at [340, 182] on span "Atrás" at bounding box center [347, 182] width 20 height 7
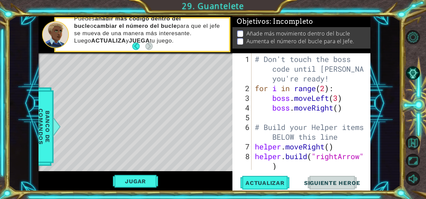
type textarea "[DOMAIN_NAME]("rightArrow")"
click at [291, 167] on div "# Don't touch the boss code until [PERSON_NAME] says you're ready! for i in ran…" at bounding box center [311, 136] width 114 height 165
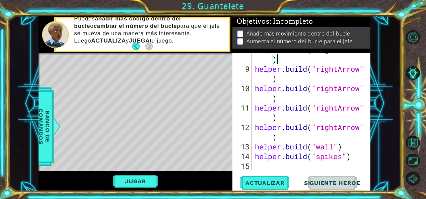
scroll to position [107, 0]
click at [331, 164] on div "helper . build ( "rightArrow" ) helper . build ( "rightArrow" ) helper . build …" at bounding box center [311, 118] width 114 height 146
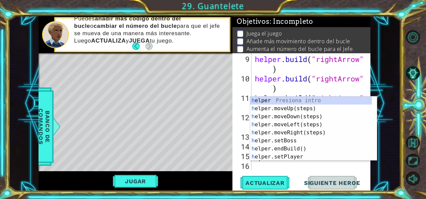
scroll to position [117, 0]
type textarea "he"
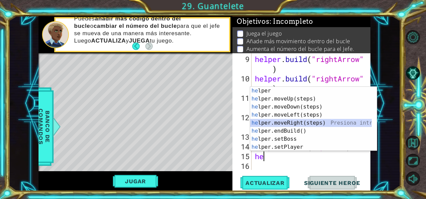
click at [310, 124] on div "he lper Presiona intro he lper.moveUp(steps) Presiona intro he lper.moveDown(st…" at bounding box center [311, 127] width 122 height 80
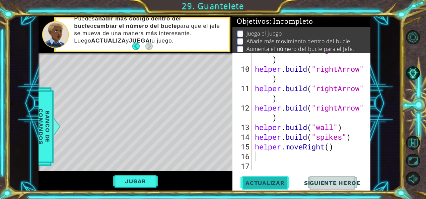
click at [267, 187] on button "Actualizar" at bounding box center [265, 183] width 53 height 14
click at [271, 185] on span "Actualizar" at bounding box center [265, 183] width 53 height 7
click at [272, 183] on span "Actualizar" at bounding box center [265, 183] width 53 height 7
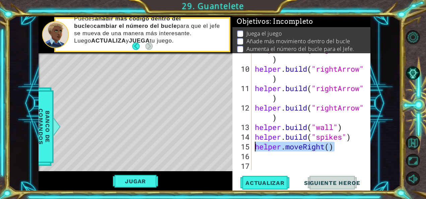
drag, startPoint x: 342, startPoint y: 145, endPoint x: 254, endPoint y: 146, distance: 88.8
click at [254, 146] on div "helper . build ( "rightArrow" ) helper . build ( "rightArrow" ) helper . build …" at bounding box center [311, 118] width 114 height 146
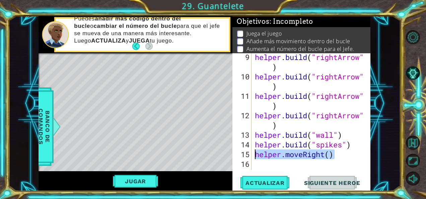
scroll to position [119, 0]
click at [348, 156] on div "helper . build ( "rightArrow" ) helper . build ( "rightArrow" ) helper . build …" at bounding box center [309, 111] width 111 height 117
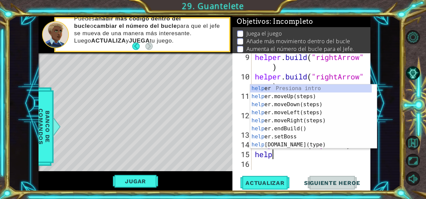
type textarea "h"
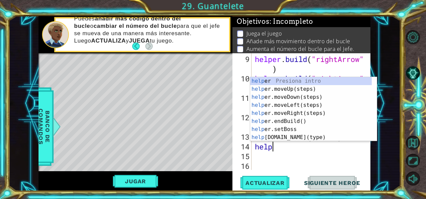
type textarea "h"
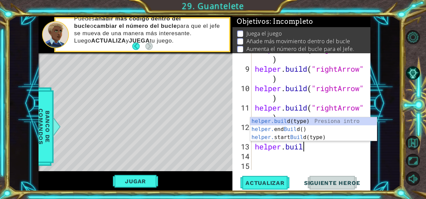
type textarea "h"
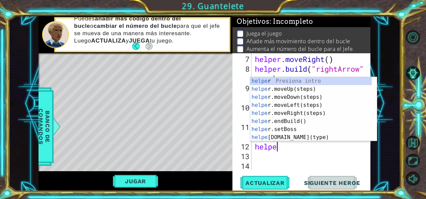
type textarea "h"
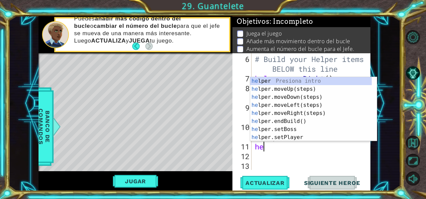
type textarea "h"
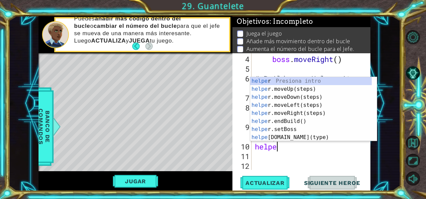
type textarea "h"
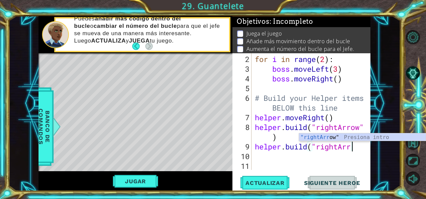
scroll to position [29, 0]
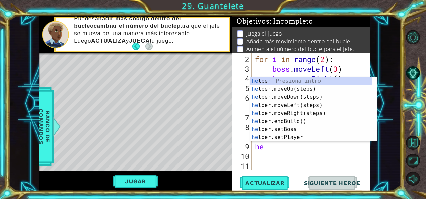
type textarea "h"
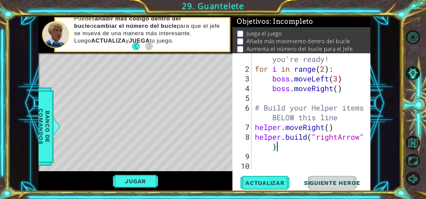
scroll to position [19, 0]
click at [344, 119] on div "# Don't touch the boss code until [PERSON_NAME] says you're ready! for i in ran…" at bounding box center [311, 112] width 114 height 155
type textarea "# Build your Helper items BELOW this line"
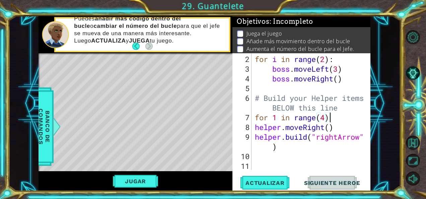
scroll to position [29, 0]
click at [343, 124] on div "for i in range ( 2 ) : boss . moveLeft ( 3 ) boss . moveRight ( ) # Build your …" at bounding box center [311, 122] width 114 height 136
click at [142, 179] on button "Jugar" at bounding box center [135, 181] width 45 height 13
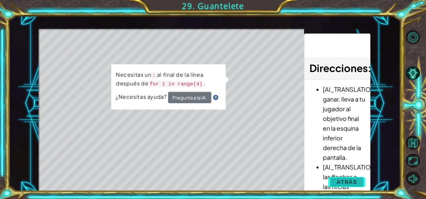
click at [342, 183] on span "Atrás" at bounding box center [347, 182] width 20 height 7
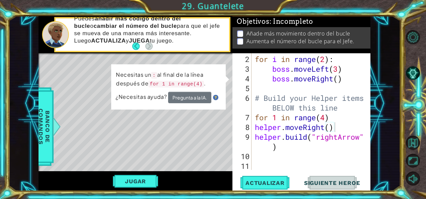
click at [335, 117] on div "for i in range ( 2 ) : boss . moveLeft ( 3 ) boss . moveRight ( ) # Build your …" at bounding box center [311, 122] width 114 height 136
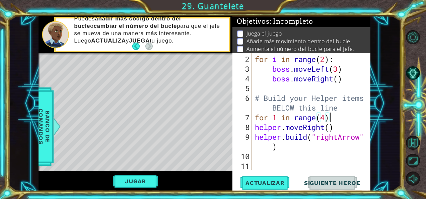
scroll to position [0, 3]
click at [137, 183] on button "Jugar" at bounding box center [135, 181] width 45 height 13
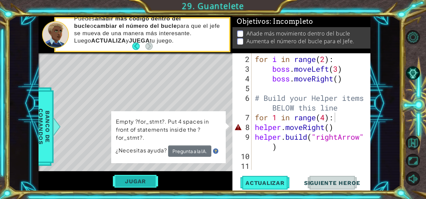
click at [137, 182] on button "Jugar" at bounding box center [135, 181] width 45 height 13
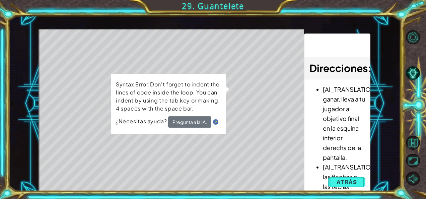
click at [154, 129] on div "Syntax Error:Don't forget to indent the lines of code inside the loop. You can …" at bounding box center [168, 104] width 115 height 60
click at [196, 123] on button "Pregunta a la IA." at bounding box center [189, 121] width 43 height 11
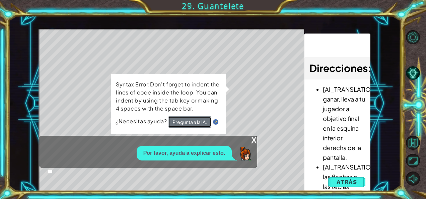
click at [196, 123] on button "Pregunta a la IA." at bounding box center [189, 121] width 43 height 11
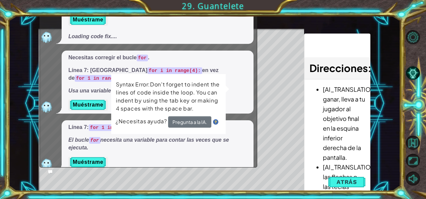
scroll to position [64, 0]
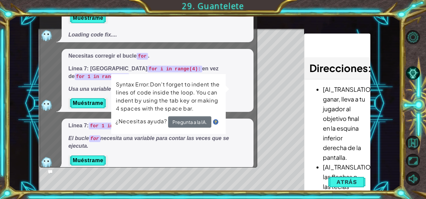
click at [286, 23] on div "helper methods moveLeft(steps) moveRight(steps) moveUp(steps) moveDown(steps) b…" at bounding box center [205, 103] width 332 height 175
click at [218, 124] on div "¿Necesitas ayuda? Pregunta a la IA." at bounding box center [169, 121] width 106 height 11
click at [216, 122] on img at bounding box center [215, 121] width 5 height 5
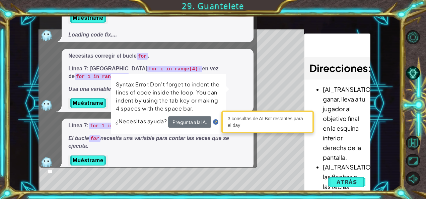
click at [323, 13] on div "1 2 3 4 5 6 # Don't touch the boss code until [PERSON_NAME] says you're ready! …" at bounding box center [213, 99] width 426 height 199
click at [348, 181] on span "Atrás" at bounding box center [347, 182] width 20 height 7
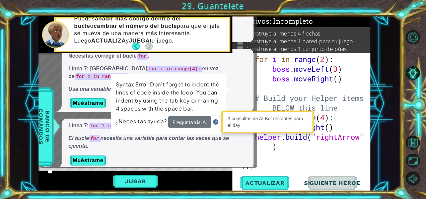
click at [187, 178] on div "Jugar" at bounding box center [136, 181] width 194 height 20
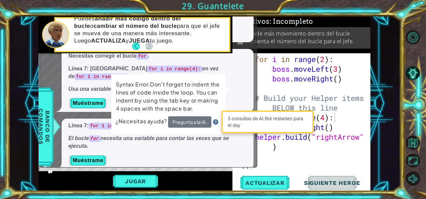
type textarea "[DOMAIN_NAME]("rightArrow")"
click at [305, 149] on div "for i in range ( 2 ) : boss . moveLeft ( 3 ) boss . moveRight ( ) # Build your …" at bounding box center [311, 122] width 114 height 136
click at [269, 117] on div "3 consultas de AI Bot restantes para el day" at bounding box center [267, 121] width 89 height 19
click at [289, 162] on div "for i in range ( 2 ) : boss . moveLeft ( 3 ) boss . moveRight ( ) # Build your …" at bounding box center [311, 122] width 114 height 136
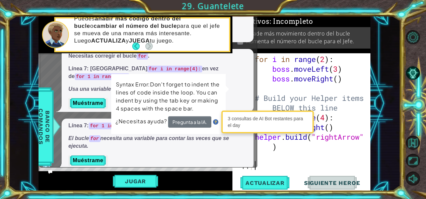
click at [291, 162] on div "for i in range ( 2 ) : boss . moveLeft ( 3 ) boss . moveRight ( ) # Build your …" at bounding box center [311, 122] width 114 height 136
click at [210, 121] on button "Pregunta a la IA." at bounding box center [189, 121] width 43 height 11
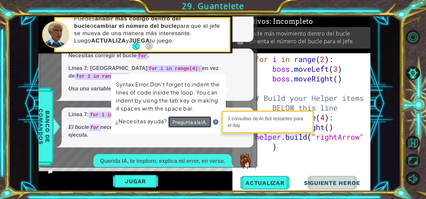
click at [210, 121] on button "Pregunta a la IA." at bounding box center [189, 121] width 43 height 11
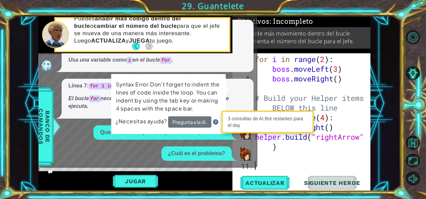
scroll to position [74, 0]
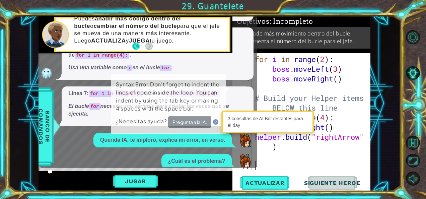
click at [133, 44] on button "Back" at bounding box center [138, 46] width 13 height 7
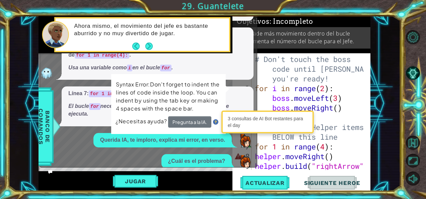
scroll to position [0, 0]
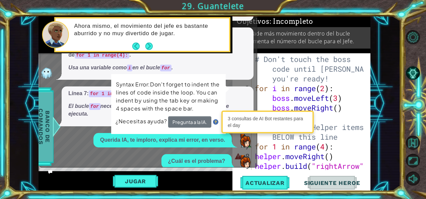
click at [46, 125] on span "Banco de comandos" at bounding box center [44, 126] width 17 height 69
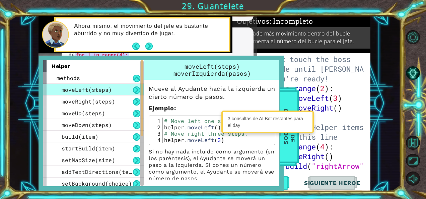
click at [287, 111] on div "3 consultas de AI Bot restantes para el day" at bounding box center [267, 122] width 92 height 23
click at [285, 99] on span "Banco de comandos" at bounding box center [289, 126] width 17 height 69
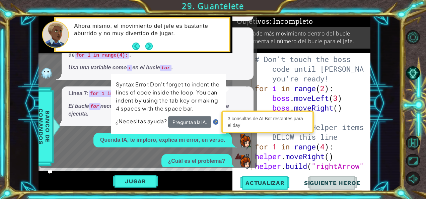
click at [173, 175] on div "Jugar" at bounding box center [136, 181] width 194 height 20
click at [147, 180] on button "Jugar" at bounding box center [135, 181] width 45 height 13
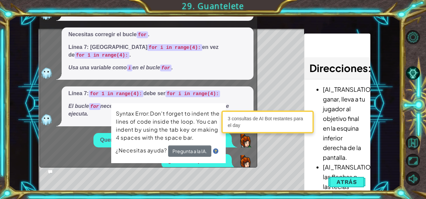
click at [305, 23] on div "helper methods moveLeft(steps) moveRight(steps) moveUp(steps) moveDown(steps) b…" at bounding box center [205, 103] width 332 height 175
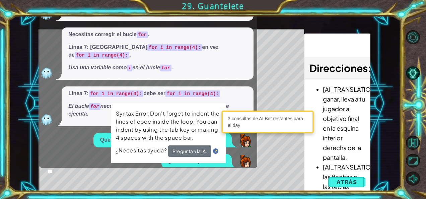
click at [305, 23] on div "helper methods moveLeft(steps) moveRight(steps) moveUp(steps) moveDown(steps) b…" at bounding box center [205, 103] width 332 height 175
click at [44, 28] on div "Necesitas corregir el bucle for . Línea 7: usa for i in range(4): en vez de for…" at bounding box center [147, 53] width 214 height 52
click at [52, 27] on div "Necesitas corregir el bucle for . Línea 7: usa for i in range(4): en vez de for…" at bounding box center [147, 53] width 214 height 52
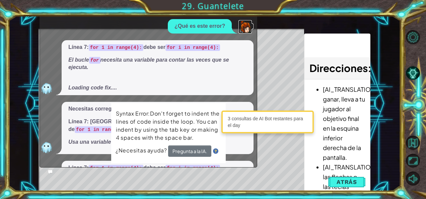
click at [243, 20] on img at bounding box center [245, 26] width 13 height 13
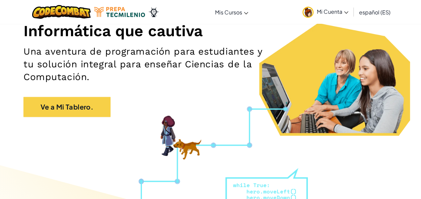
scroll to position [71, 0]
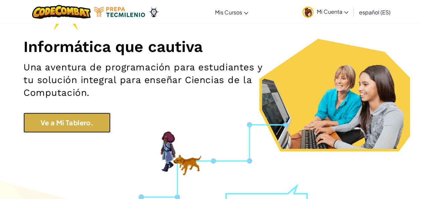
click at [96, 117] on link "Ve a Mi Tablero." at bounding box center [66, 123] width 87 height 20
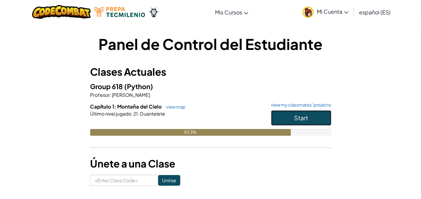
click at [288, 117] on button "Start" at bounding box center [301, 117] width 60 height 15
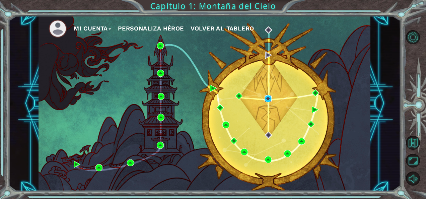
click at [269, 98] on img at bounding box center [268, 98] width 7 height 7
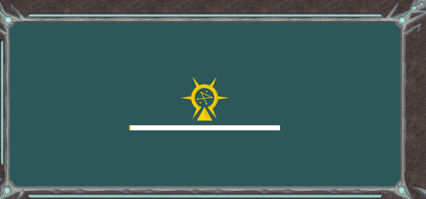
click at [269, 98] on div at bounding box center [204, 104] width 151 height 54
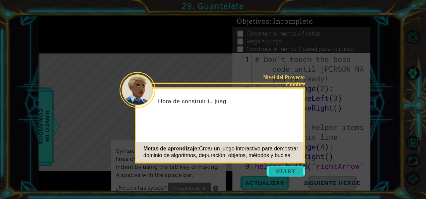
click at [283, 172] on button "Start" at bounding box center [286, 171] width 38 height 11
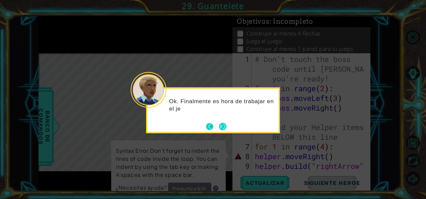
click at [209, 123] on button "Back" at bounding box center [212, 126] width 13 height 7
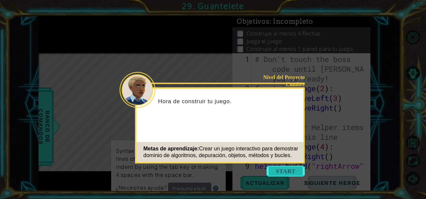
click at [292, 171] on button "Start" at bounding box center [286, 171] width 38 height 11
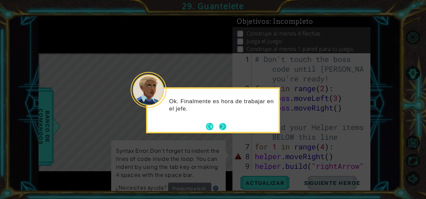
click at [222, 123] on button "Next" at bounding box center [222, 126] width 8 height 8
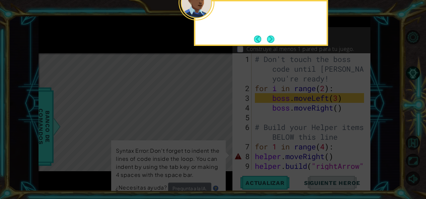
click at [222, 123] on icon at bounding box center [213, 99] width 426 height 199
click at [274, 37] on button "Next" at bounding box center [271, 39] width 8 height 8
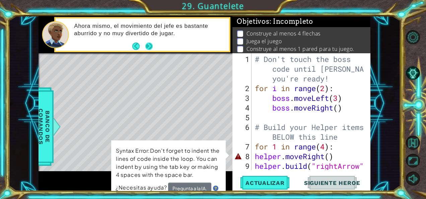
click at [150, 45] on button "Next" at bounding box center [148, 46] width 7 height 7
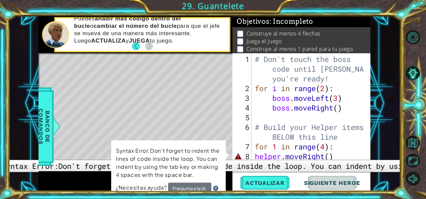
click at [240, 155] on div "8" at bounding box center [243, 156] width 18 height 10
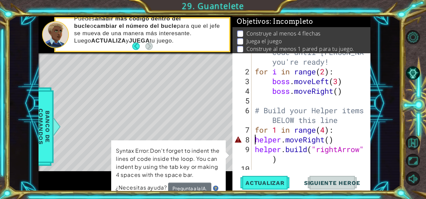
scroll to position [29, 0]
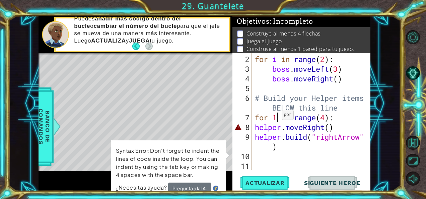
click at [276, 118] on div "for i in range ( 2 ) : boss . moveLeft ( 3 ) boss . moveRight ( ) # Build your …" at bounding box center [311, 122] width 114 height 136
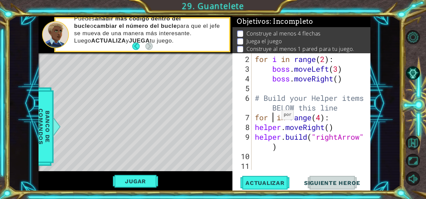
scroll to position [0, 1]
click at [304, 147] on div "for i in range ( 2 ) : boss . moveLeft ( 3 ) boss . moveRight ( ) # Build your …" at bounding box center [311, 122] width 114 height 136
click at [273, 183] on span "Actualizar" at bounding box center [265, 183] width 53 height 7
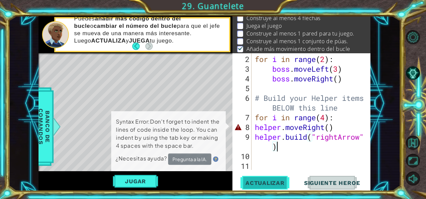
scroll to position [17, 0]
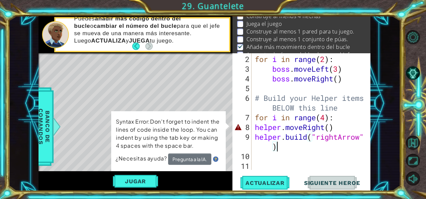
click at [326, 146] on div "for i in range ( 2 ) : boss . moveLeft ( 3 ) boss . moveRight ( ) # Build your …" at bounding box center [311, 122] width 114 height 136
click at [201, 159] on button "Pregunta a la IA." at bounding box center [189, 159] width 43 height 12
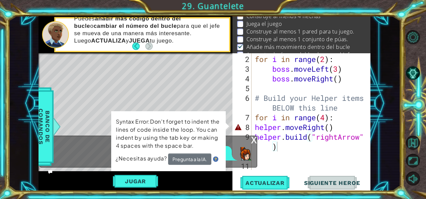
click at [256, 138] on div "x" at bounding box center [254, 139] width 6 height 7
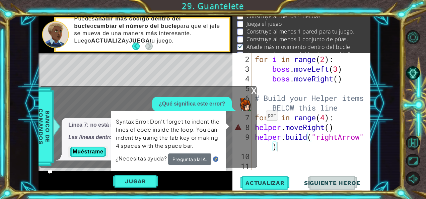
click at [216, 160] on img at bounding box center [215, 159] width 5 height 5
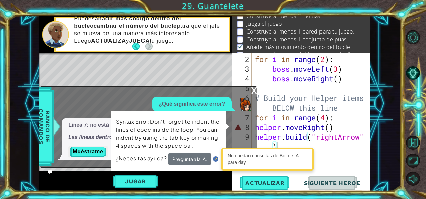
click at [247, 68] on div "3" at bounding box center [243, 69] width 18 height 10
click at [211, 180] on div "Jugar" at bounding box center [136, 181] width 194 height 20
click at [148, 162] on div "¿Necesitas ayuda? Pregunta a la IA." at bounding box center [168, 159] width 106 height 13
click at [252, 89] on div "x" at bounding box center [254, 90] width 6 height 7
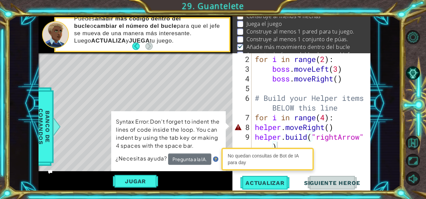
click at [336, 129] on div "for i in range ( 2 ) : boss . moveLeft ( 3 ) boss . moveRight ( ) # Build your …" at bounding box center [311, 122] width 114 height 136
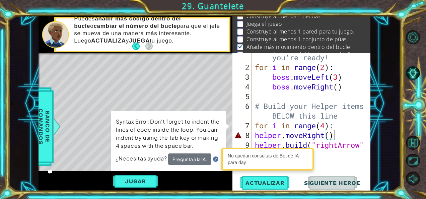
scroll to position [21, 0]
click at [339, 135] on div "# Don't touch the boss code until Vega says you're ready! for i in range ( 2 ) …" at bounding box center [311, 110] width 114 height 155
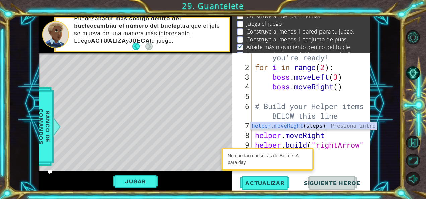
type textarea "helper.moveRigh"
click at [295, 124] on div "helper.moveRigh t(steps) Presiona intro" at bounding box center [313, 134] width 127 height 24
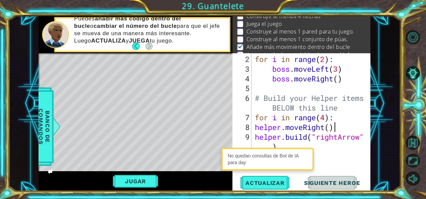
scroll to position [29, 0]
click at [139, 176] on button "Jugar" at bounding box center [135, 181] width 45 height 13
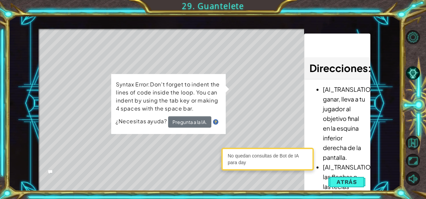
click at [266, 157] on div "No quedan consultas de Bot de IA para day" at bounding box center [267, 158] width 89 height 19
click at [339, 181] on span "Atrás" at bounding box center [347, 182] width 20 height 7
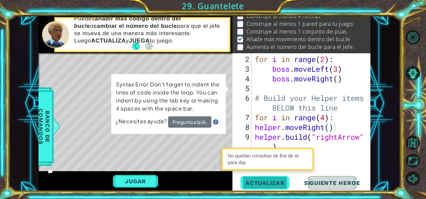
click at [274, 183] on span "Actualizar" at bounding box center [265, 183] width 53 height 7
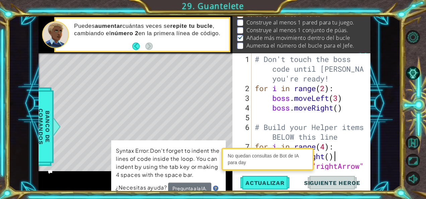
scroll to position [0, 0]
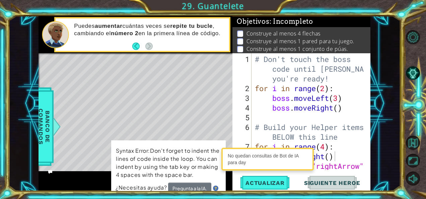
click at [241, 30] on p at bounding box center [240, 33] width 6 height 6
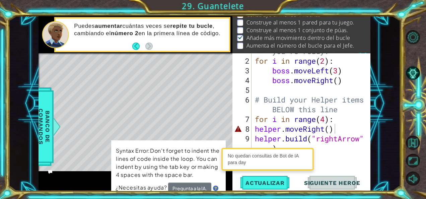
scroll to position [29, 0]
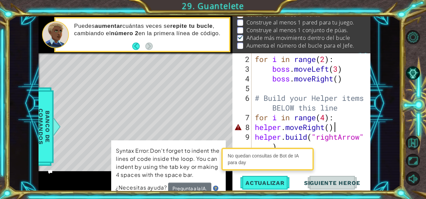
click at [350, 125] on div "for i in range ( 2 ) : boss . moveLeft ( 3 ) boss . moveRight ( ) # Build your …" at bounding box center [311, 122] width 114 height 136
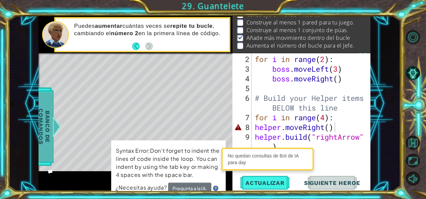
click at [44, 107] on span "Banco de comandos" at bounding box center [44, 126] width 17 height 69
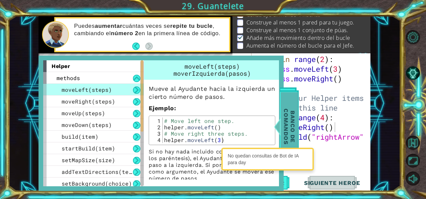
click at [286, 135] on span "Banco de comandos" at bounding box center [289, 126] width 17 height 69
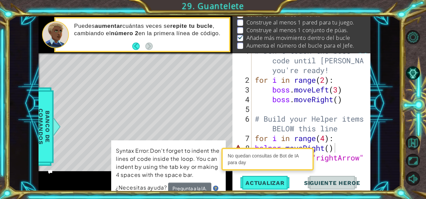
scroll to position [0, 0]
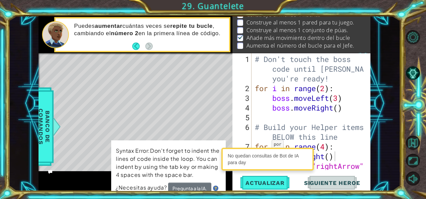
click at [216, 188] on img at bounding box center [215, 188] width 5 height 5
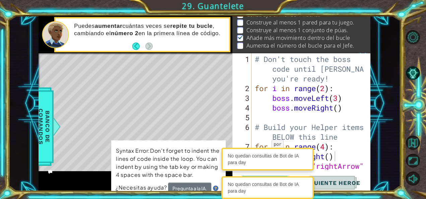
click at [216, 188] on img at bounding box center [215, 188] width 5 height 5
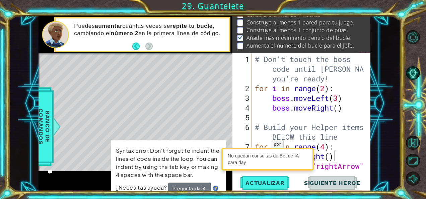
click at [247, 162] on div "No quedan consultas de Bot de IA para day" at bounding box center [267, 158] width 89 height 19
drag, startPoint x: 235, startPoint y: 159, endPoint x: 218, endPoint y: 192, distance: 37.3
click at [218, 192] on body "1 2 3 4 # Don't touch the boss code until Vega says you're ready! for i in rang…" at bounding box center [213, 99] width 426 height 199
drag, startPoint x: 218, startPoint y: 192, endPoint x: 218, endPoint y: 109, distance: 83.1
click at [218, 109] on div "Level Map" at bounding box center [194, 151] width 310 height 197
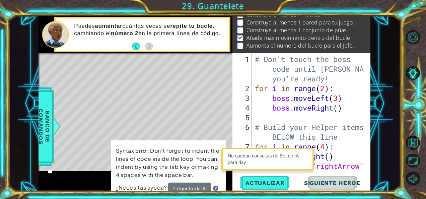
click at [349, 139] on div "# Don't touch the boss code until Vega says you're ready! for i in range ( 2 ) …" at bounding box center [311, 136] width 114 height 165
click at [350, 160] on div "# Don't touch the boss code until Vega says you're ready! for i in range ( 2 ) …" at bounding box center [311, 136] width 114 height 165
click at [347, 151] on div "# Don't touch the boss code until Vega says you're ready! for i in range ( 2 ) …" at bounding box center [311, 136] width 114 height 165
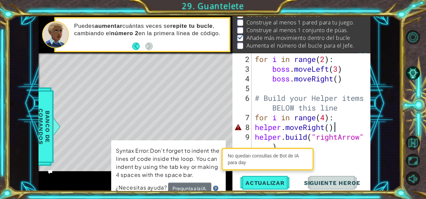
scroll to position [29, 0]
click at [166, 156] on p "Syntax Error:Don't forget to indent the lines of code inside the loop. You can …" at bounding box center [169, 162] width 106 height 33
click at [219, 138] on div "Level Map" at bounding box center [194, 151] width 310 height 197
click at [219, 143] on div "Syntax Error:Don't forget to indent the lines of code inside the loop. You can …" at bounding box center [169, 170] width 116 height 62
click at [118, 145] on div "Syntax Error:Don't forget to indent the lines of code inside the loop. You can …" at bounding box center [169, 170] width 116 height 62
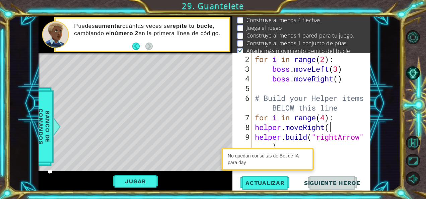
scroll to position [0, 3]
type textarea "helper.moveRight()"
click at [265, 181] on span "Actualizar" at bounding box center [265, 183] width 53 height 7
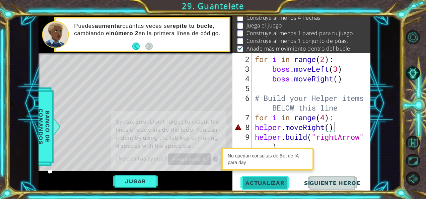
scroll to position [17, 0]
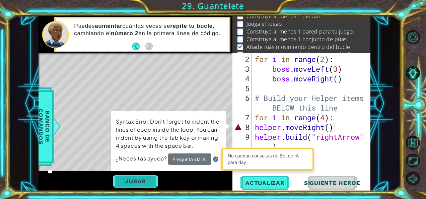
click at [126, 182] on button "Jugar" at bounding box center [135, 181] width 45 height 13
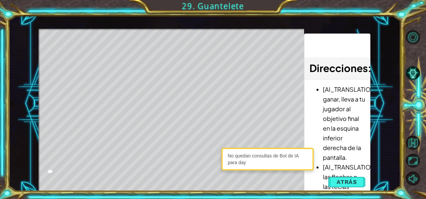
click at [0, 0] on button "Jugar" at bounding box center [0, 0] width 0 height 0
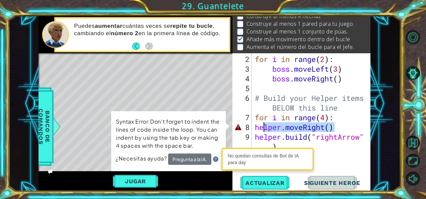
drag, startPoint x: 343, startPoint y: 128, endPoint x: 231, endPoint y: 126, distance: 111.9
click at [231, 126] on div "1 2 3 4 # Don't touch the boss code until Vega says you're ready! for i in rang…" at bounding box center [205, 103] width 332 height 175
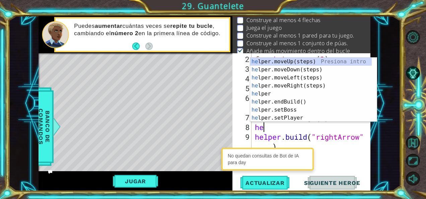
scroll to position [0, 0]
type textarea "help"
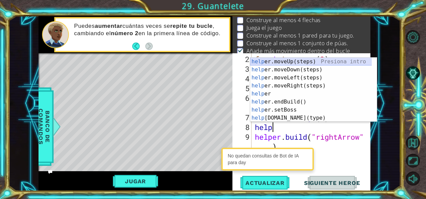
click at [300, 60] on div "help er.moveUp(steps) Presiona intro help er.moveDown(steps) Presiona intro hel…" at bounding box center [311, 98] width 122 height 80
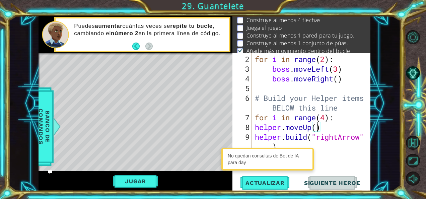
click at [317, 128] on div "for i in range ( 2 ) : boss . moveLeft ( 3 ) boss . moveRight ( ) # Build your …" at bounding box center [311, 122] width 114 height 136
click at [312, 129] on div "for i in range ( 2 ) : boss . moveLeft ( 3 ) boss . moveRight ( ) # Build your …" at bounding box center [311, 122] width 114 height 136
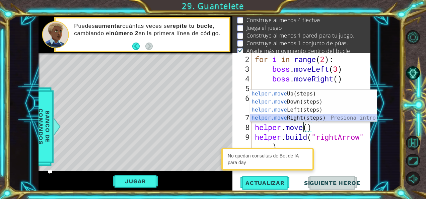
click at [310, 116] on div "helper.move Up(steps) Presiona intro helper.move Down(steps) Presiona intro hel…" at bounding box center [313, 114] width 127 height 48
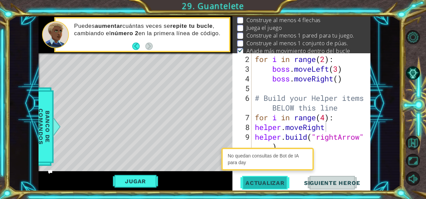
click at [270, 181] on span "Actualizar" at bounding box center [265, 183] width 53 height 7
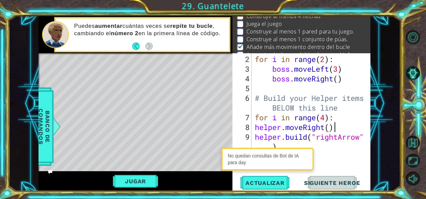
scroll to position [0, 3]
click at [267, 184] on span "Actualizar" at bounding box center [265, 183] width 53 height 7
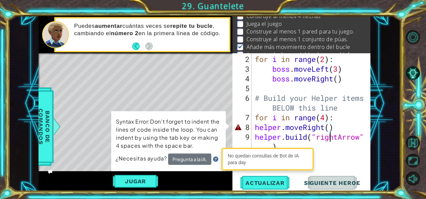
click at [332, 131] on div "for i in range ( 2 ) : boss . moveLeft ( 3 ) boss . moveRight ( ) # Build your …" at bounding box center [311, 122] width 114 height 136
click at [330, 129] on div "for i in range ( 2 ) : boss . moveLeft ( 3 ) boss . moveRight ( ) # Build your …" at bounding box center [311, 122] width 114 height 136
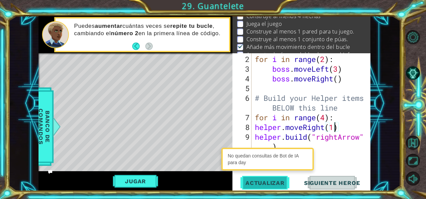
click at [273, 182] on span "Actualizar" at bounding box center [265, 183] width 53 height 7
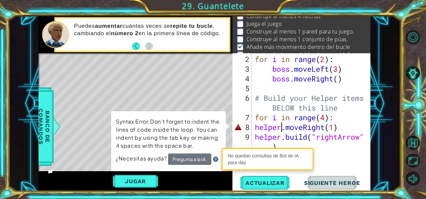
click at [281, 128] on div "for i in range ( 2 ) : boss . moveLeft ( 3 ) boss . moveRight ( ) # Build your …" at bounding box center [311, 122] width 114 height 136
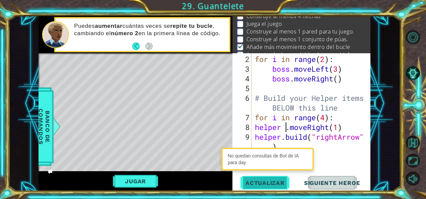
click at [275, 182] on span "Actualizar" at bounding box center [265, 183] width 53 height 7
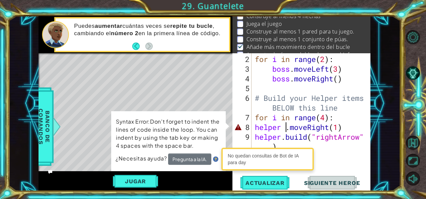
click at [330, 129] on div "for i in range ( 2 ) : boss . moveLeft ( 3 ) boss . moveRight ( ) # Build your …" at bounding box center [311, 122] width 114 height 136
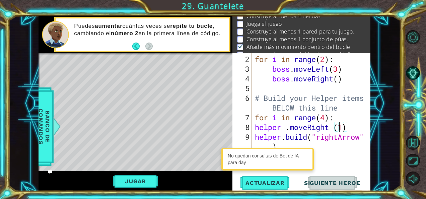
click at [339, 130] on div "for i in range ( 2 ) : boss . moveLeft ( 3 ) boss . moveRight ( ) # Build your …" at bounding box center [311, 122] width 114 height 136
click at [348, 127] on div "for i in range ( 2 ) : boss . moveLeft ( 3 ) boss . moveRight ( ) # Build your …" at bounding box center [311, 122] width 114 height 136
click at [278, 180] on span "Actualizar" at bounding box center [265, 183] width 53 height 7
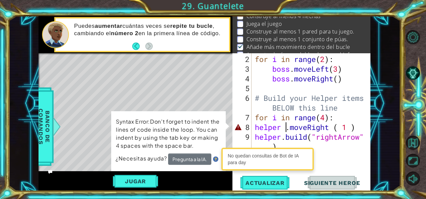
click at [284, 126] on div "for i in range ( 2 ) : boss . moveLeft ( 3 ) boss . moveRight ( ) # Build your …" at bounding box center [311, 122] width 114 height 136
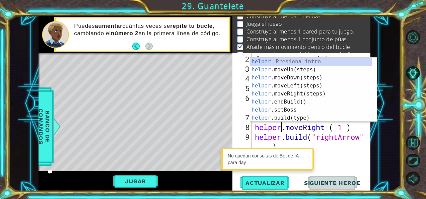
click at [329, 125] on div "for i in range ( 2 ) : boss . moveLeft ( 3 ) boss . moveRight ( ) # Build your …" at bounding box center [311, 122] width 114 height 136
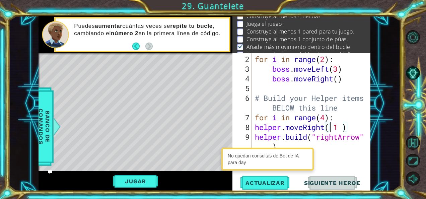
click at [332, 127] on div "for i in range ( 2 ) : boss . moveLeft ( 3 ) boss . moveRight ( ) # Build your …" at bounding box center [311, 122] width 114 height 136
click at [334, 129] on div "for i in range ( 2 ) : boss . moveLeft ( 3 ) boss . moveRight ( ) # Build your …" at bounding box center [311, 122] width 114 height 136
click at [339, 128] on div "for i in range ( 2 ) : boss . moveLeft ( 3 ) boss . moveRight ( ) # Build your …" at bounding box center [311, 122] width 114 height 136
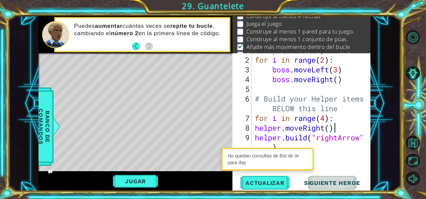
scroll to position [28, 0]
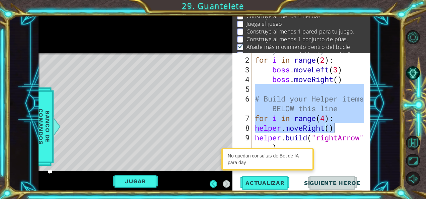
type textarea "helper.moveRight() helper.build("rightArrow")"
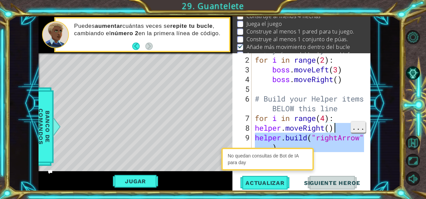
click at [351, 132] on span "..." at bounding box center [358, 126] width 14 height 11
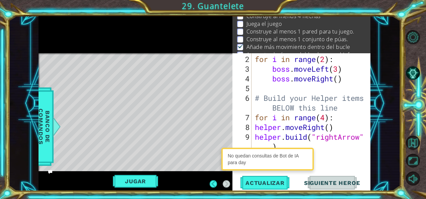
scroll to position [29, 0]
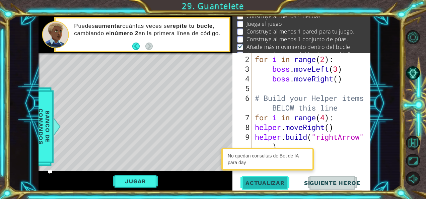
click at [268, 184] on span "Actualizar" at bounding box center [265, 183] width 53 height 7
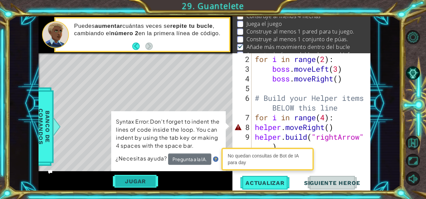
click at [128, 180] on button "Jugar" at bounding box center [135, 181] width 45 height 13
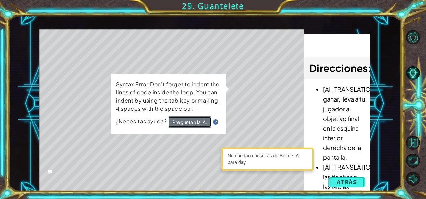
click at [201, 117] on button "Pregunta a la IA." at bounding box center [189, 122] width 43 height 12
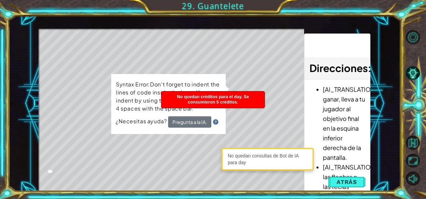
click at [213, 89] on p "Syntax Error:Don't forget to indent the lines of code inside the loop. You can …" at bounding box center [169, 97] width 106 height 34
click at [209, 77] on div "Syntax Error:Don't forget to indent the lines of code inside the loop. You can …" at bounding box center [168, 104] width 115 height 60
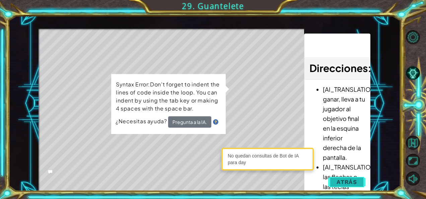
click at [347, 180] on span "Atrás" at bounding box center [347, 182] width 20 height 7
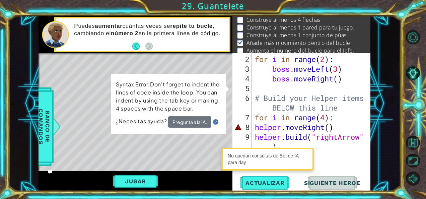
scroll to position [13, 0]
drag, startPoint x: 227, startPoint y: 86, endPoint x: 228, endPoint y: 128, distance: 41.2
click at [228, 128] on div "1 2 3 4 # Don't touch the boss code until Vega says you're ready! for i in rang…" at bounding box center [205, 103] width 332 height 175
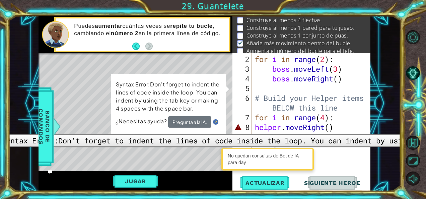
click at [240, 129] on div "8" at bounding box center [243, 127] width 18 height 10
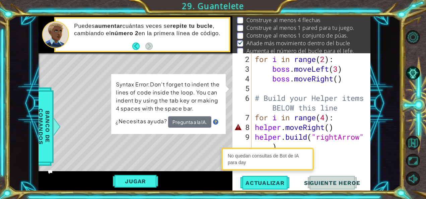
click at [235, 74] on div "4" at bounding box center [243, 79] width 18 height 10
type textarea "boss.moveRight()"
click at [235, 74] on div "4" at bounding box center [243, 79] width 18 height 10
click at [378, 40] on div "1 2 3 4 # Don't touch the boss code until Vega says you're ready! for i in rang…" at bounding box center [204, 103] width 392 height 175
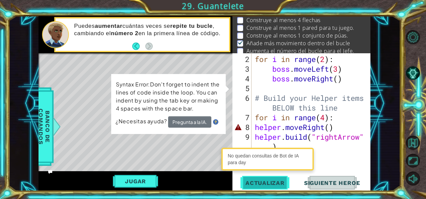
click at [265, 184] on span "Actualizar" at bounding box center [265, 183] width 53 height 7
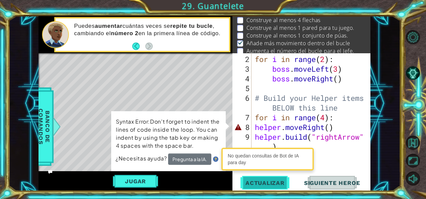
click at [267, 181] on span "Actualizar" at bounding box center [265, 183] width 53 height 7
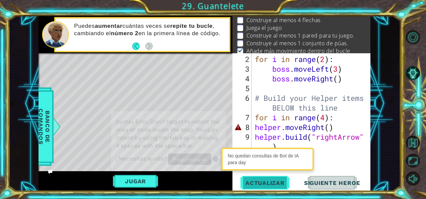
click at [267, 181] on span "Actualizar" at bounding box center [265, 183] width 53 height 7
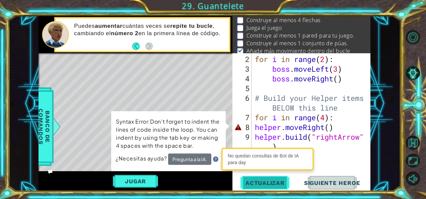
click at [267, 181] on span "Actualizar" at bounding box center [265, 183] width 53 height 7
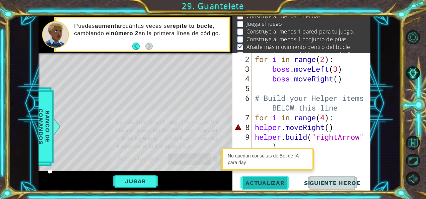
scroll to position [17, 0]
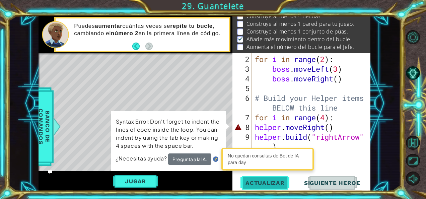
click at [267, 181] on span "Actualizar" at bounding box center [265, 183] width 53 height 7
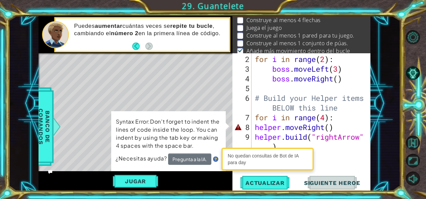
scroll to position [29, 0]
